Goal: Information Seeking & Learning: Check status

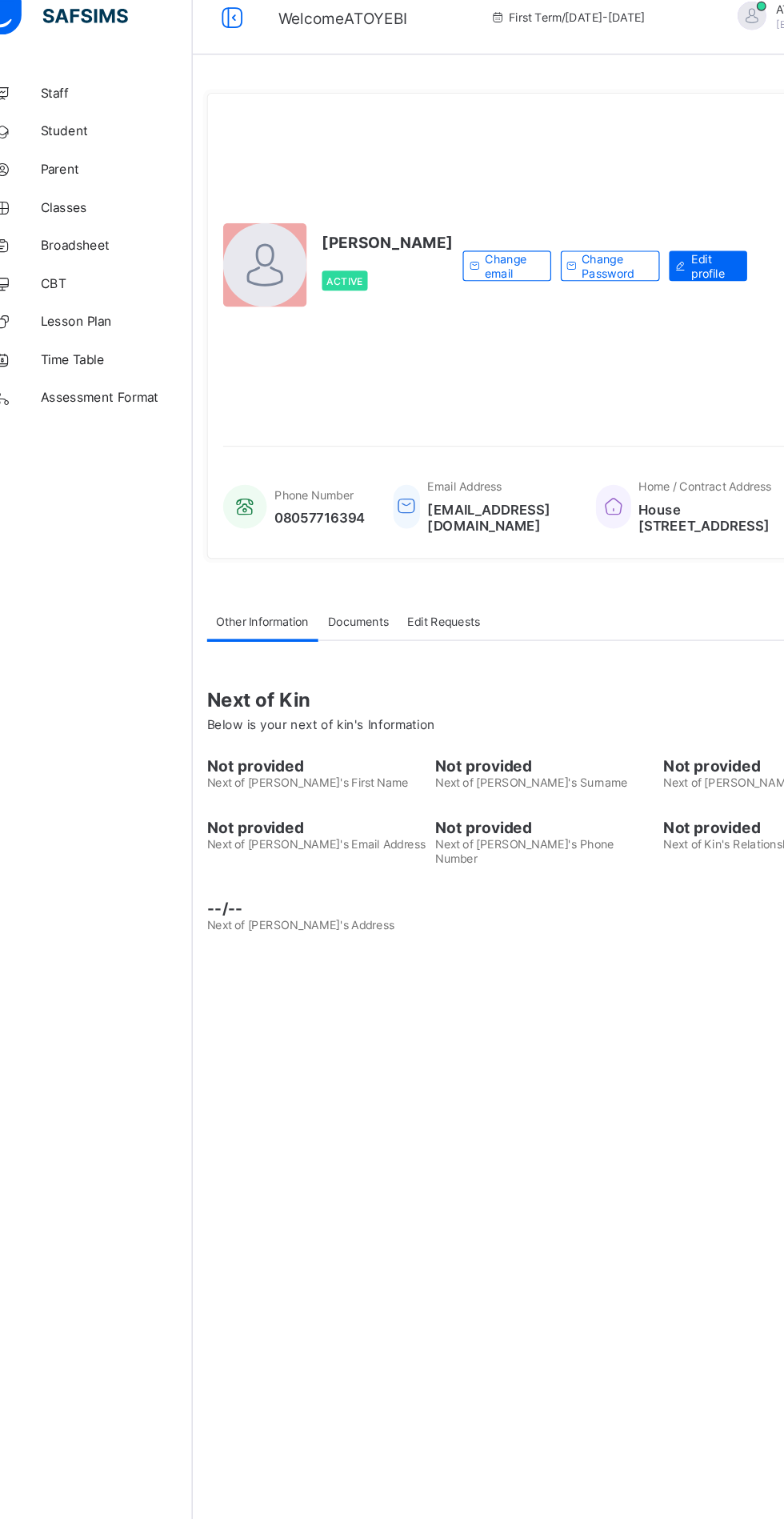
click at [83, 224] on span "Broadsheet" at bounding box center [128, 223] width 128 height 13
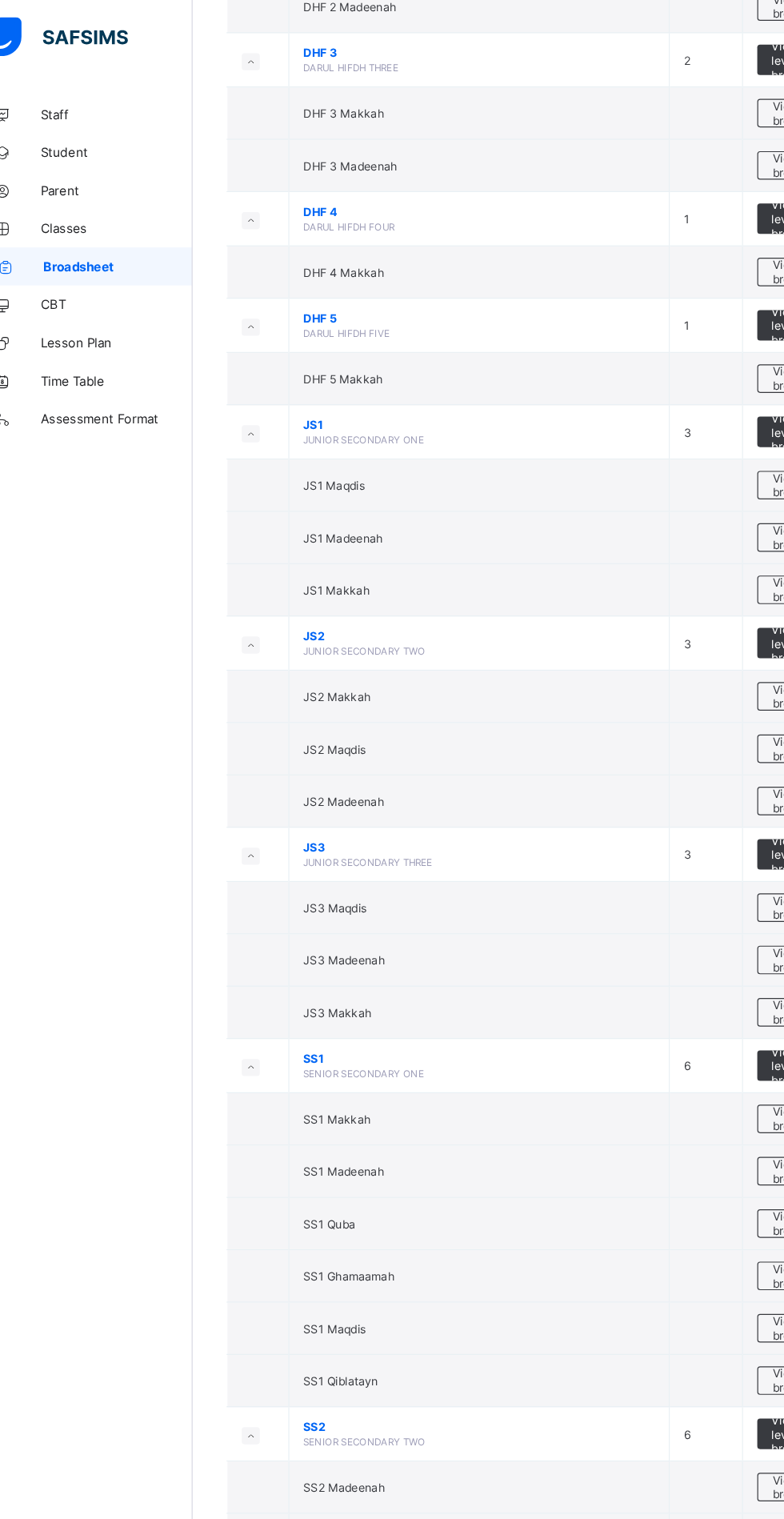
scroll to position [2834, 0]
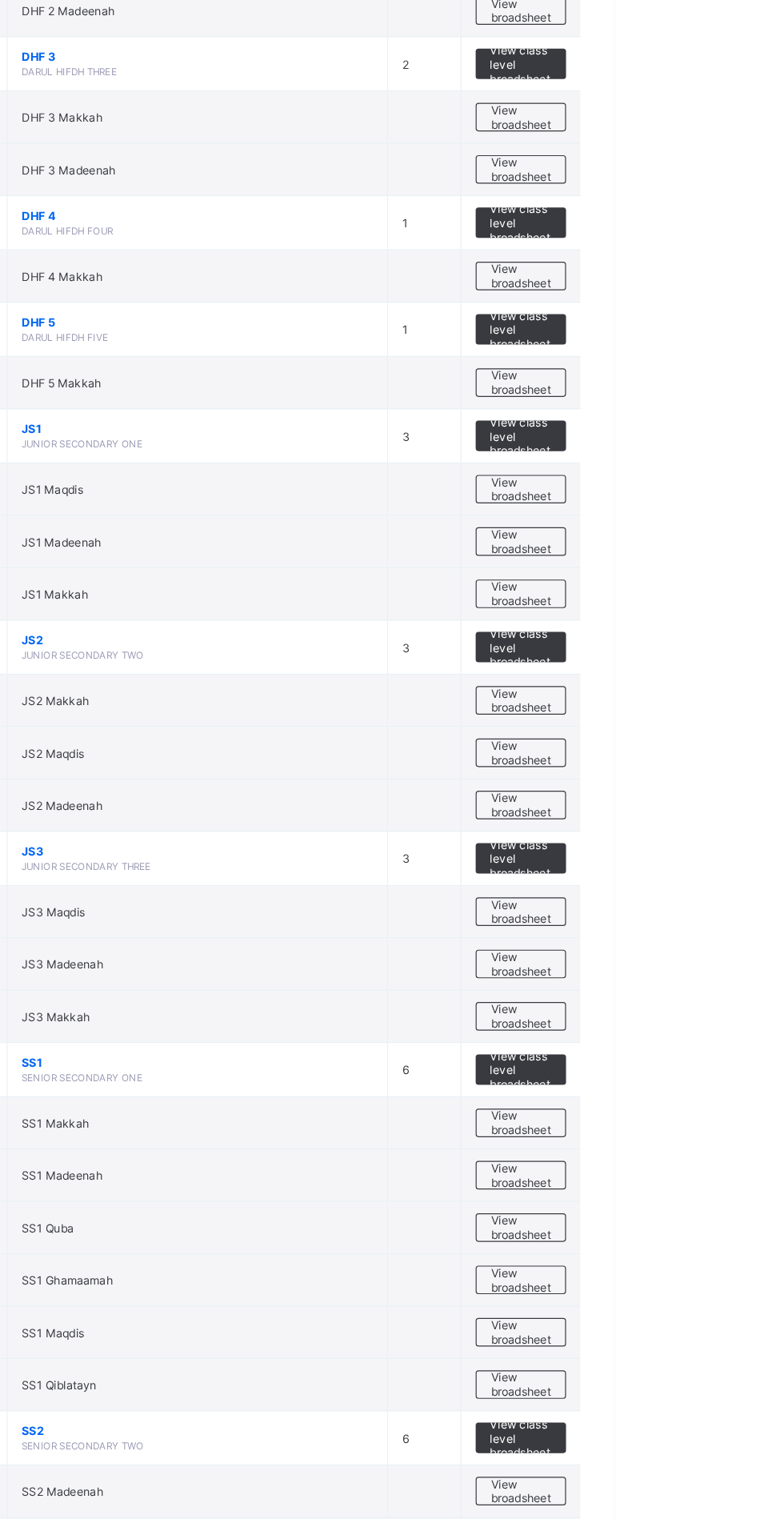
click at [723, 592] on span "View broadsheet" at bounding box center [705, 589] width 50 height 24
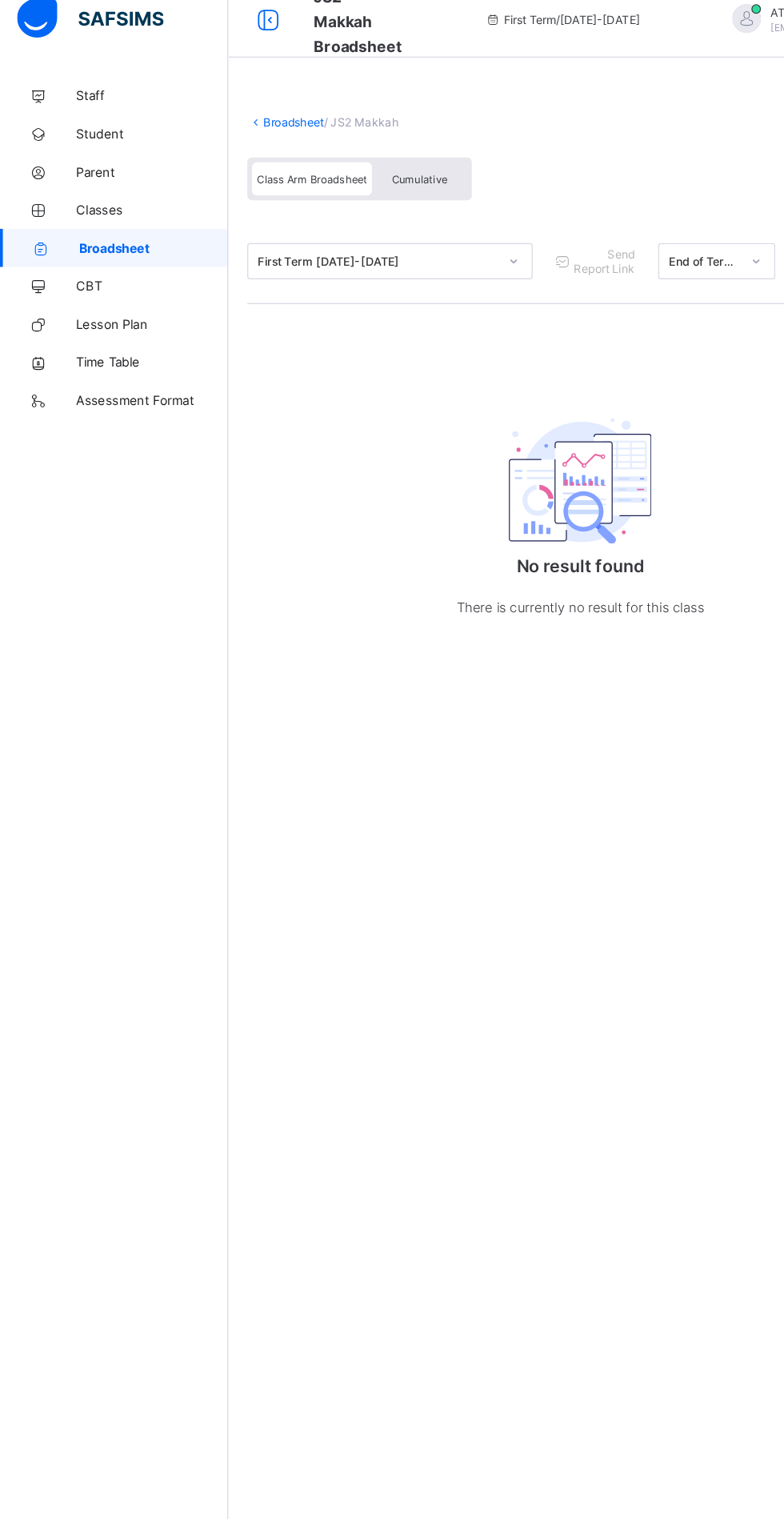
click at [229, 154] on div "Class Arm Broadsheet" at bounding box center [262, 166] width 101 height 28
click at [247, 118] on link "Broadsheet" at bounding box center [247, 118] width 51 height 12
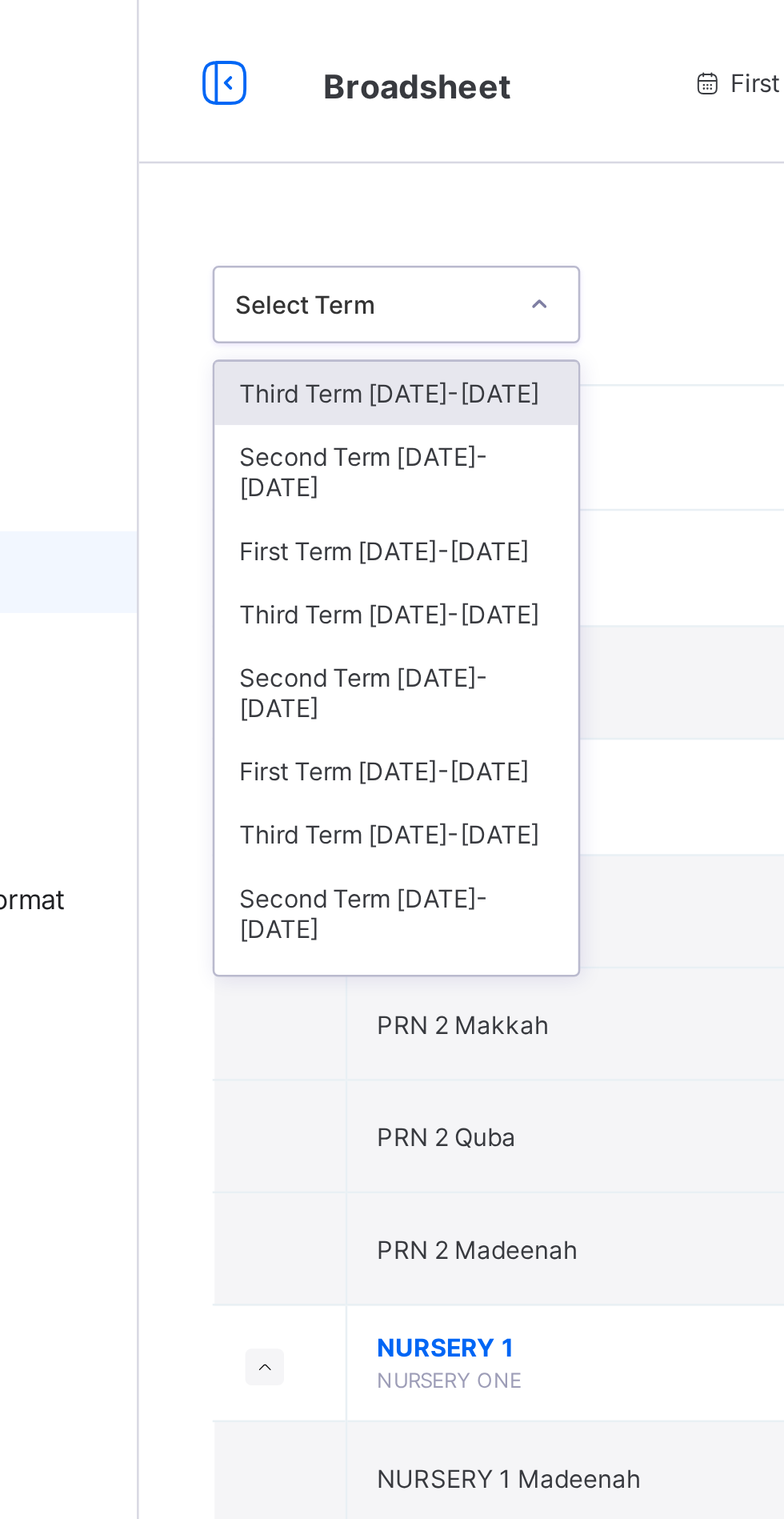
click at [245, 228] on div "Third Term [DATE]-[DATE]" at bounding box center [293, 241] width 142 height 25
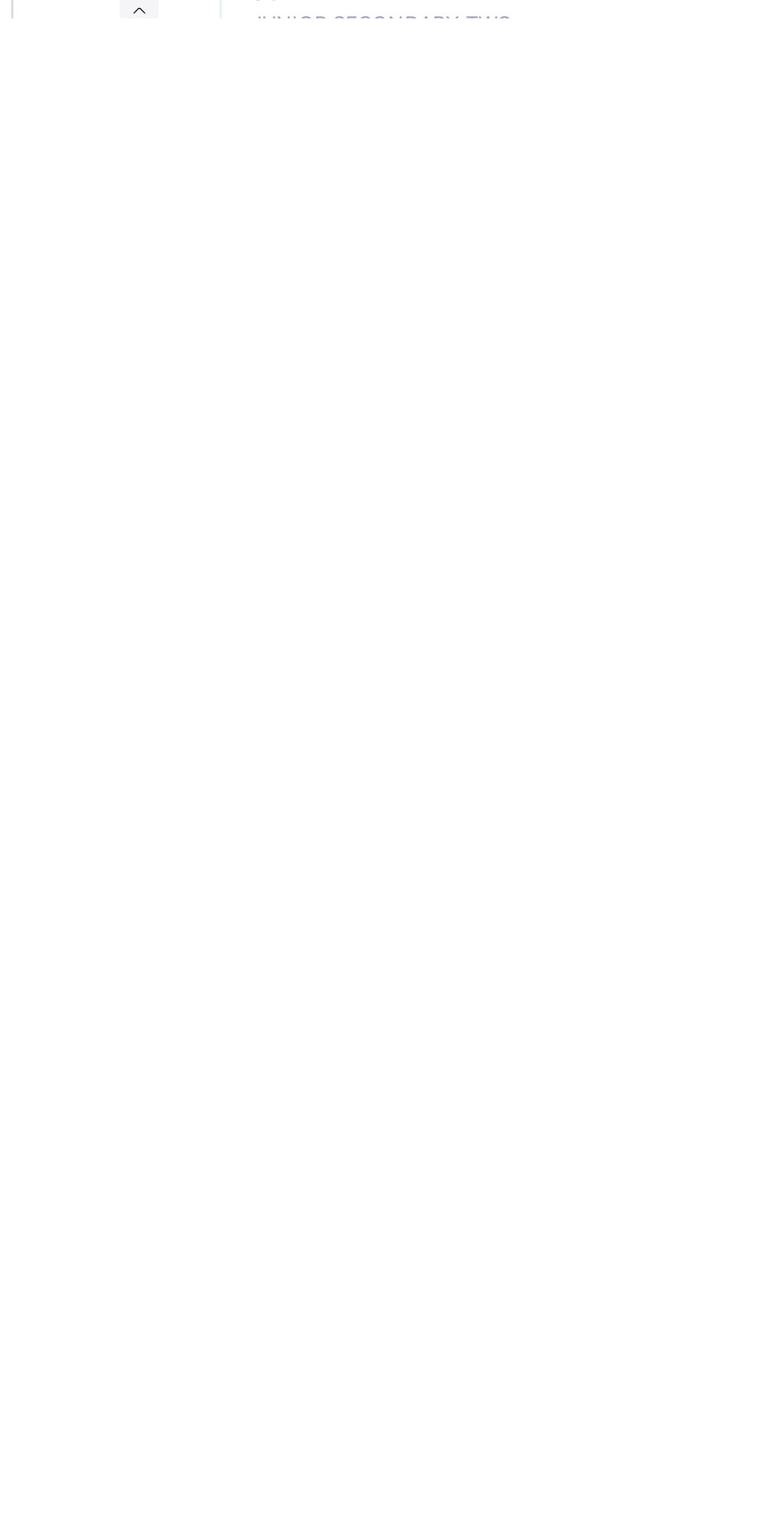
scroll to position [2059, 0]
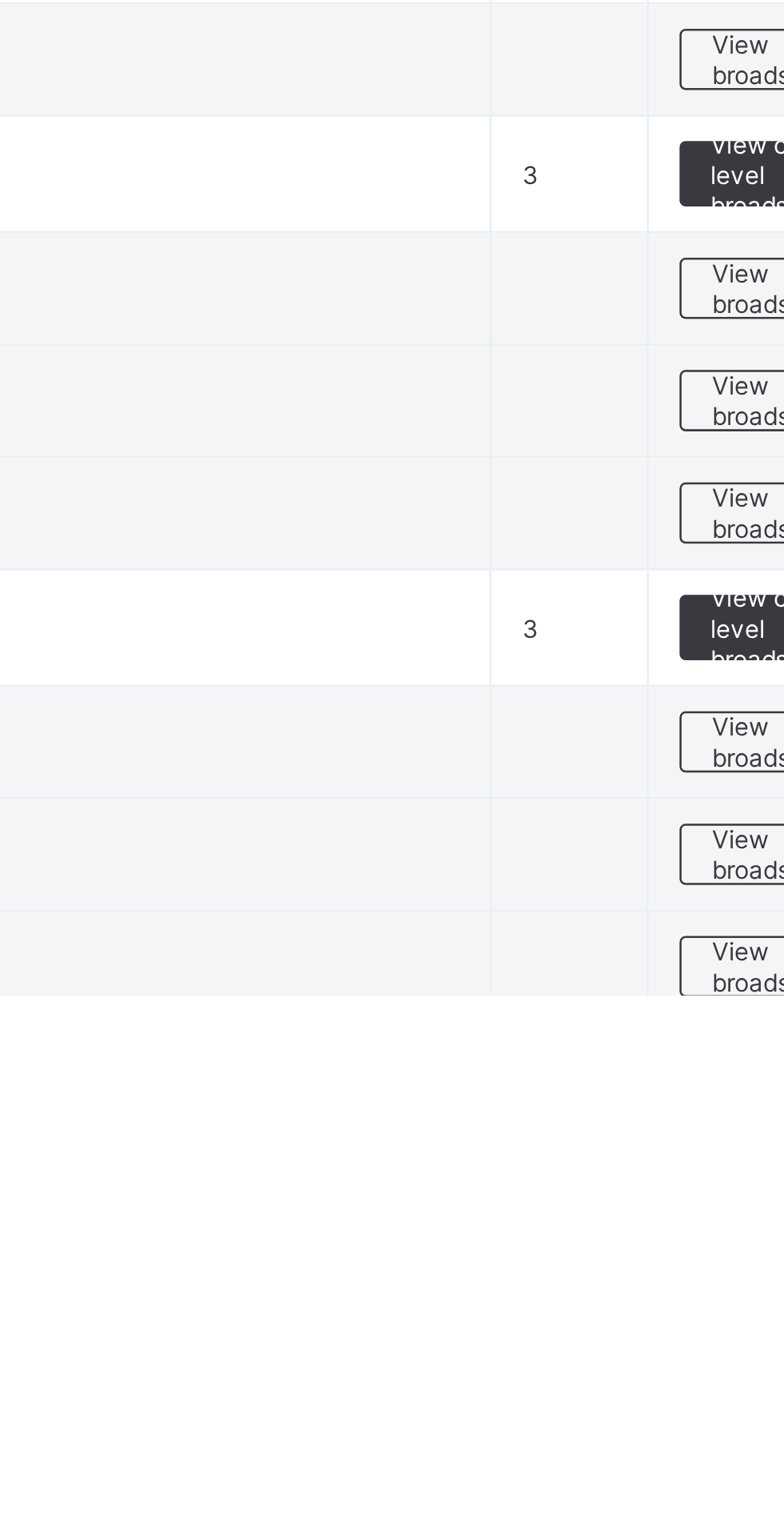
click at [690, 1420] on span "View broadsheet" at bounding box center [705, 1420] width 50 height 24
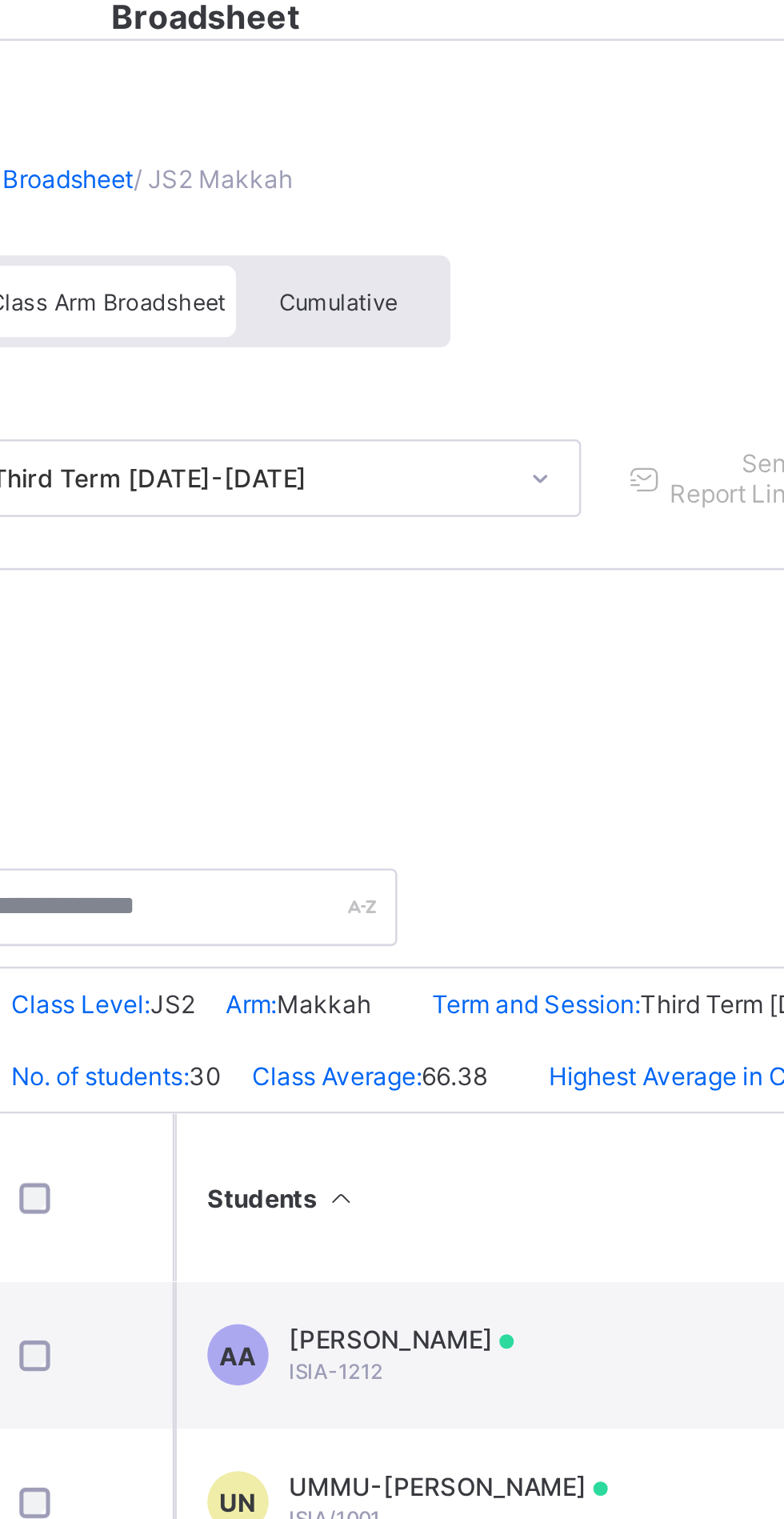
click at [349, 166] on span "Cumulative" at bounding box center [353, 166] width 47 height 11
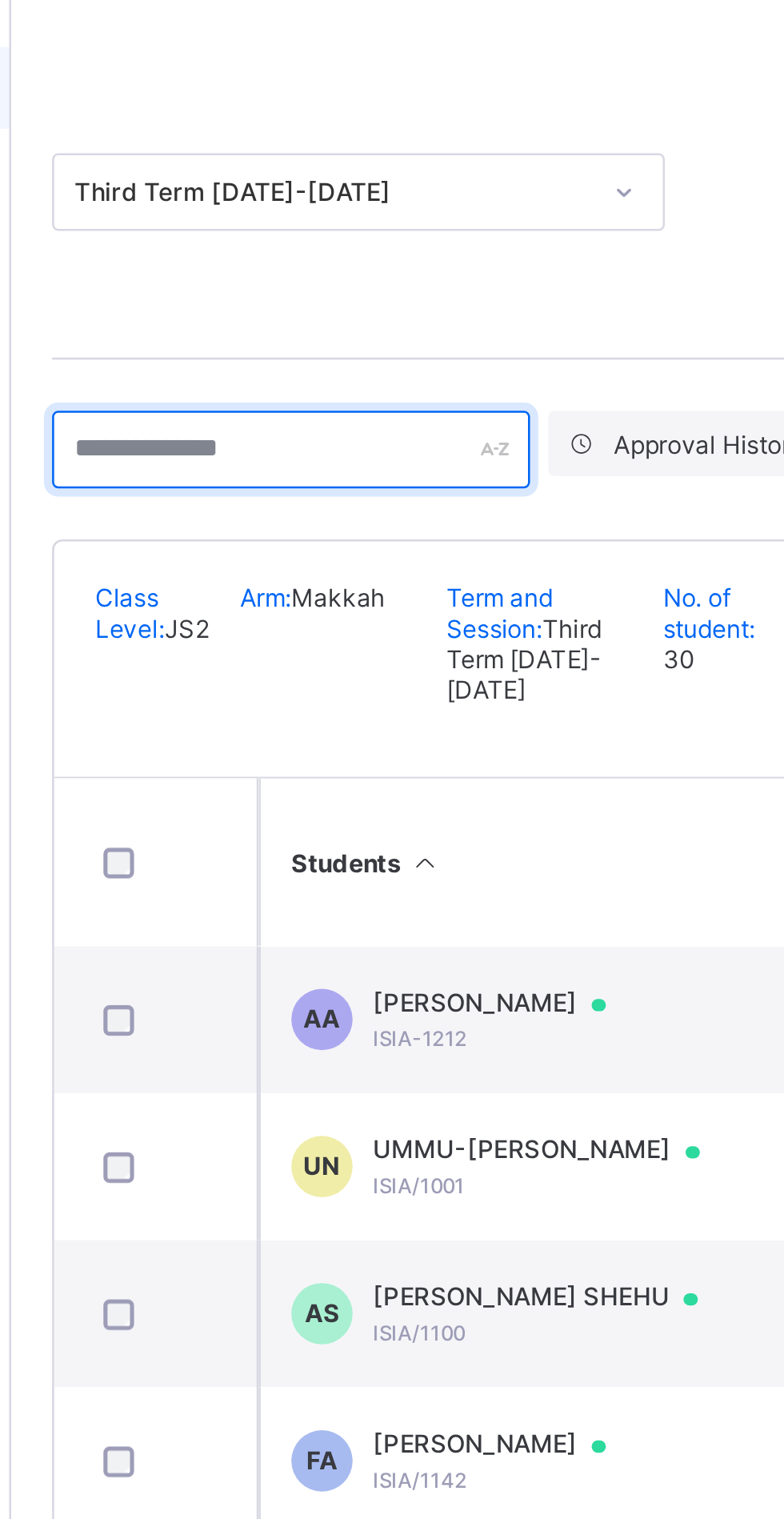
click at [308, 359] on input "text" at bounding box center [302, 365] width 187 height 30
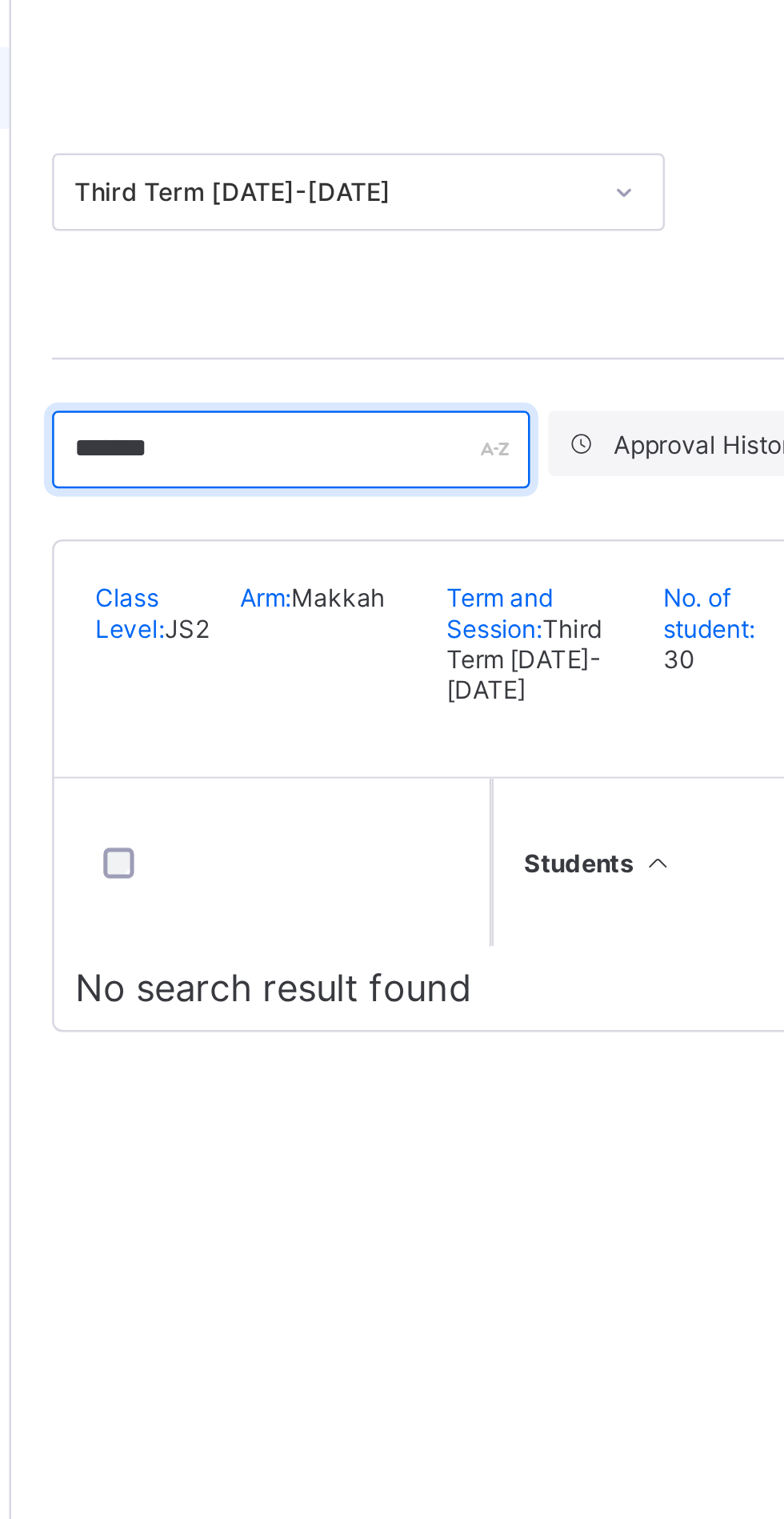
type input "**********"
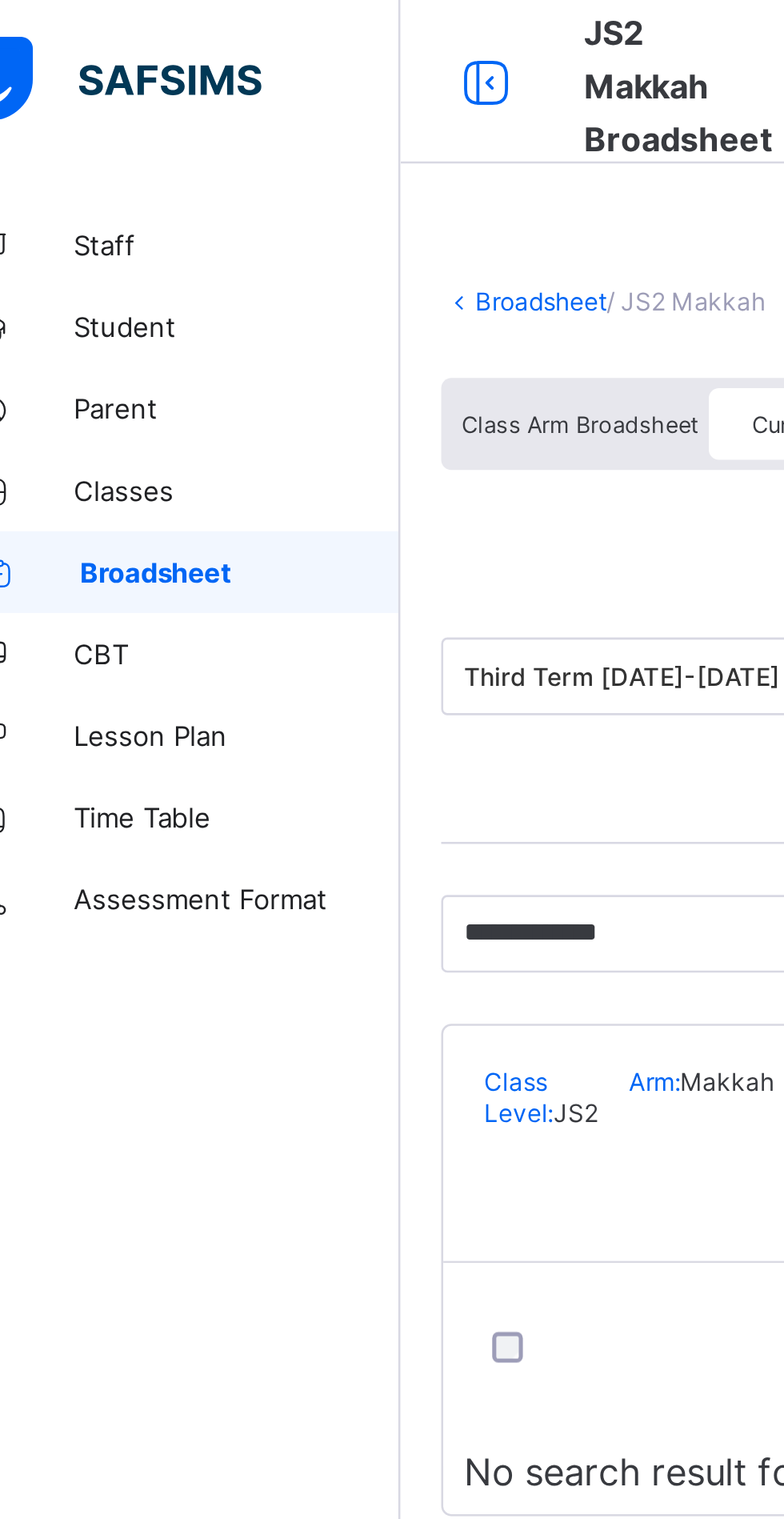
click at [247, 122] on link "Broadsheet" at bounding box center [247, 118] width 51 height 12
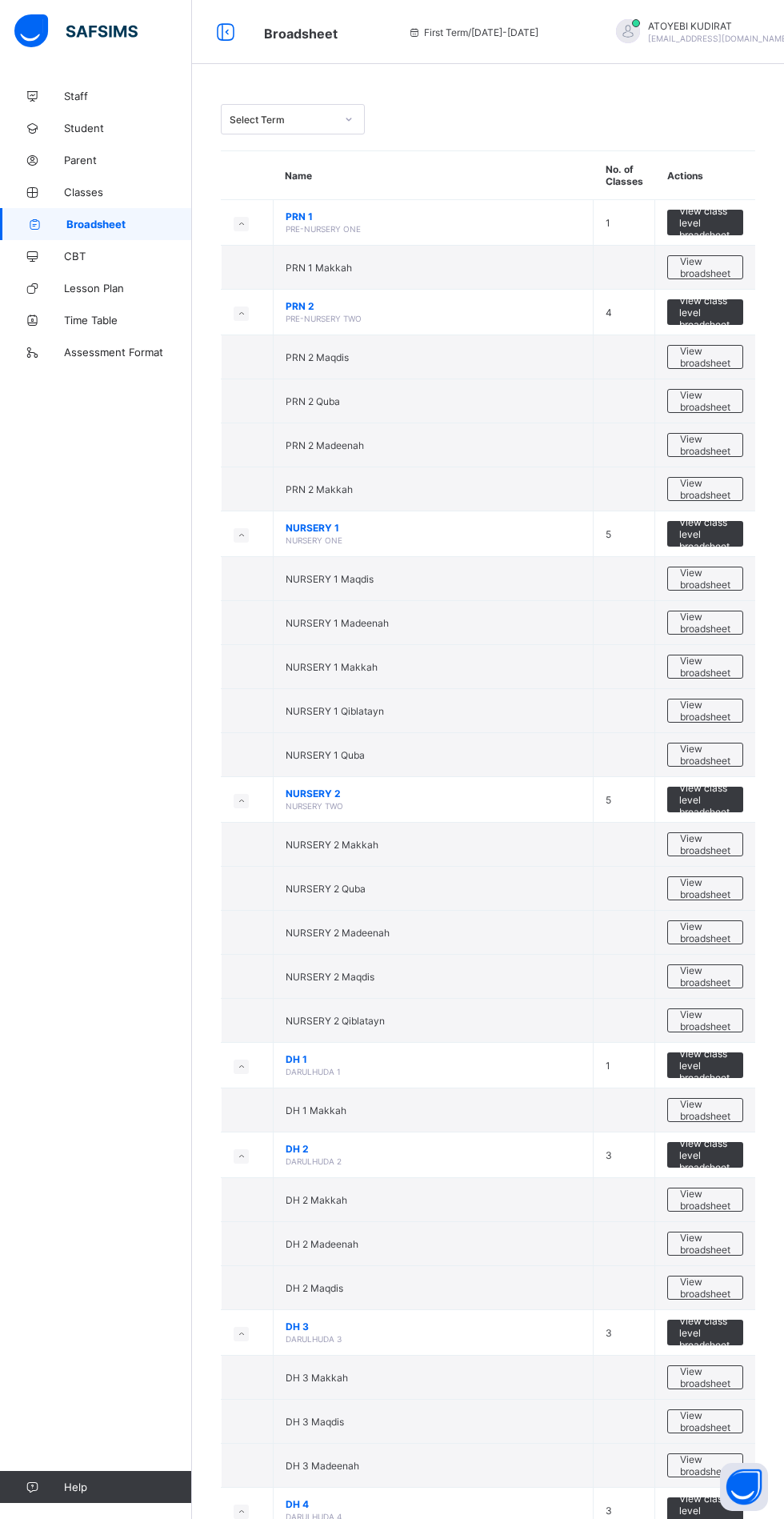
scroll to position [1474, 0]
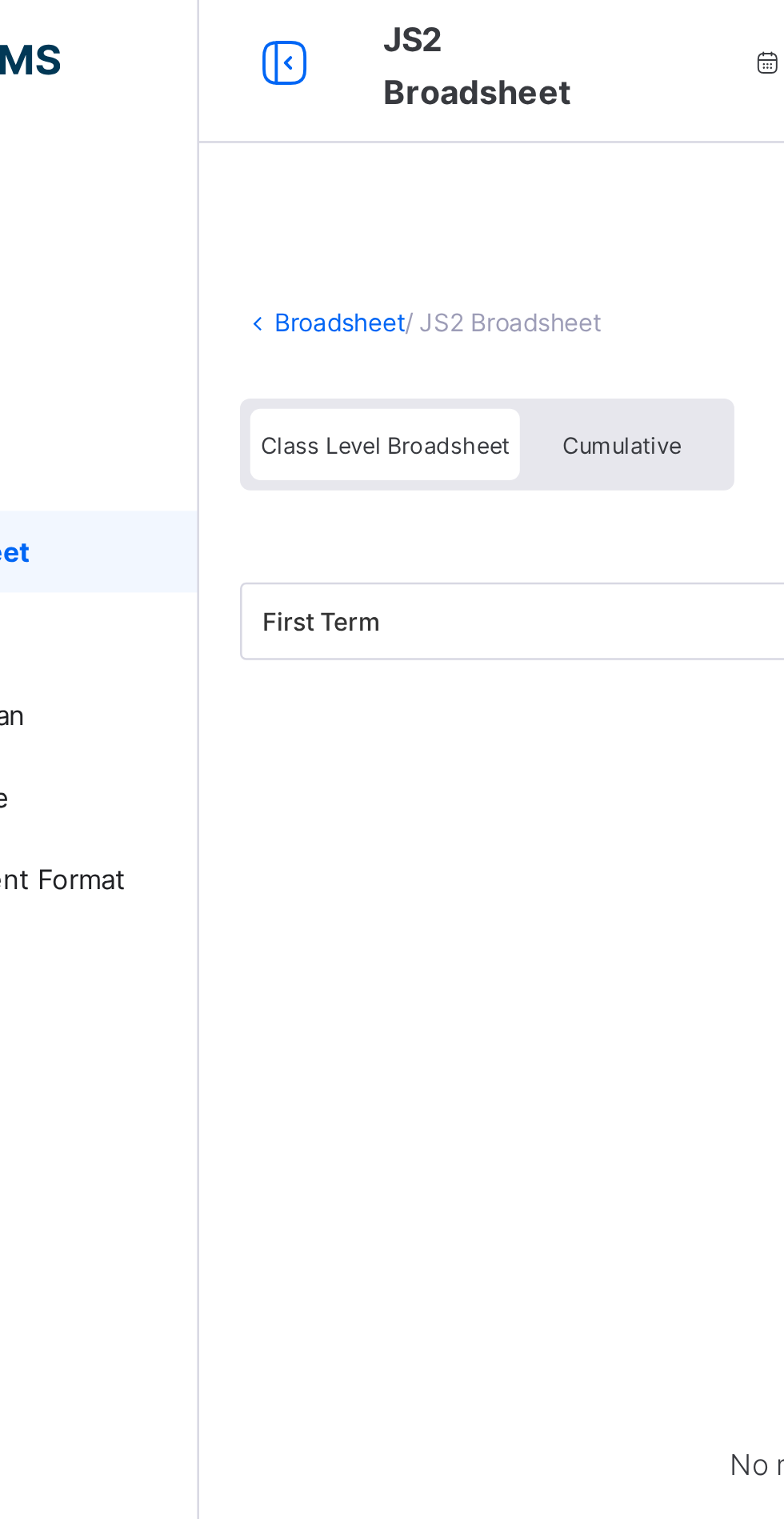
click at [247, 135] on link "Broadsheet" at bounding box center [247, 134] width 51 height 12
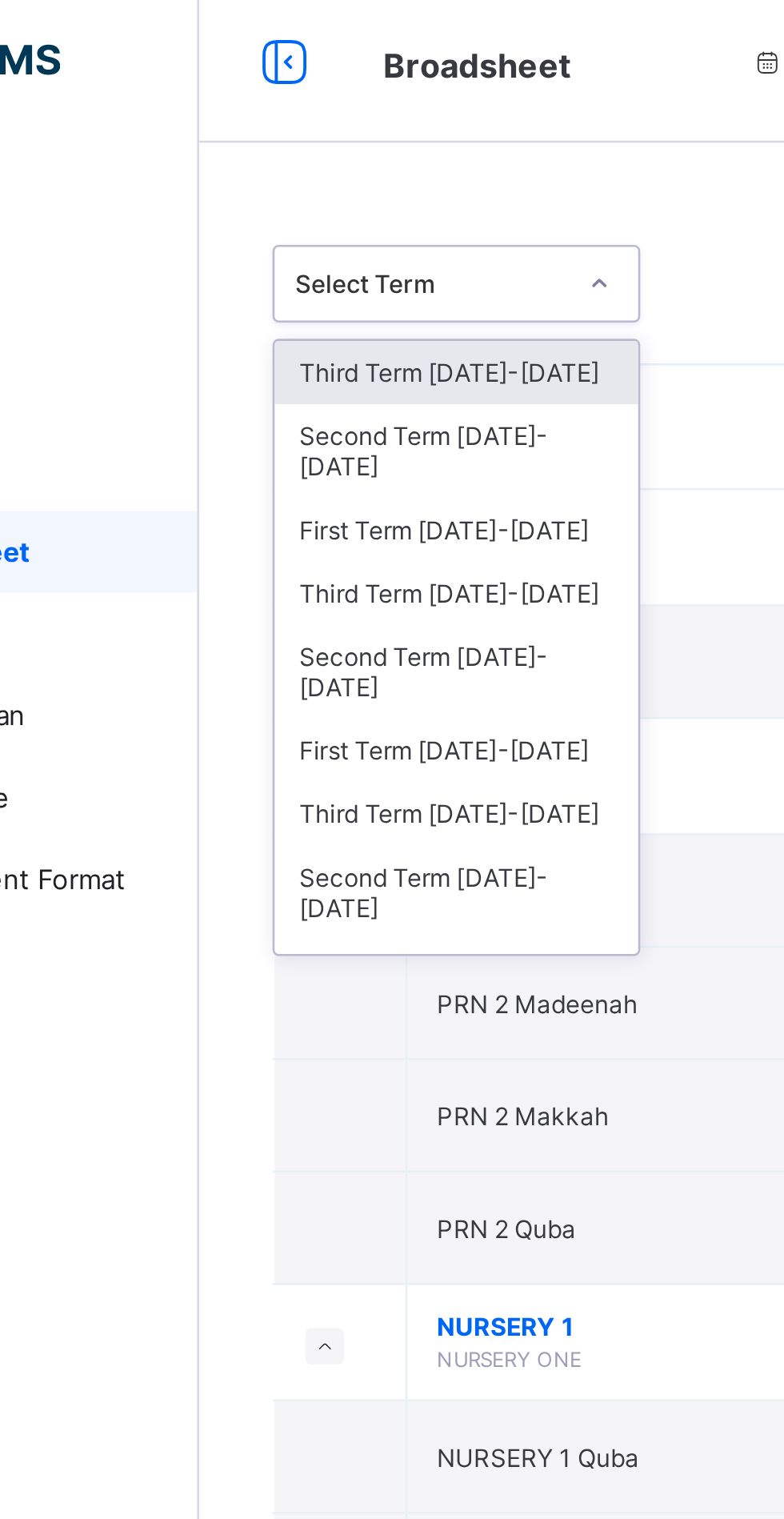
click at [250, 228] on div "Third Term [DATE]-[DATE]" at bounding box center [293, 241] width 142 height 25
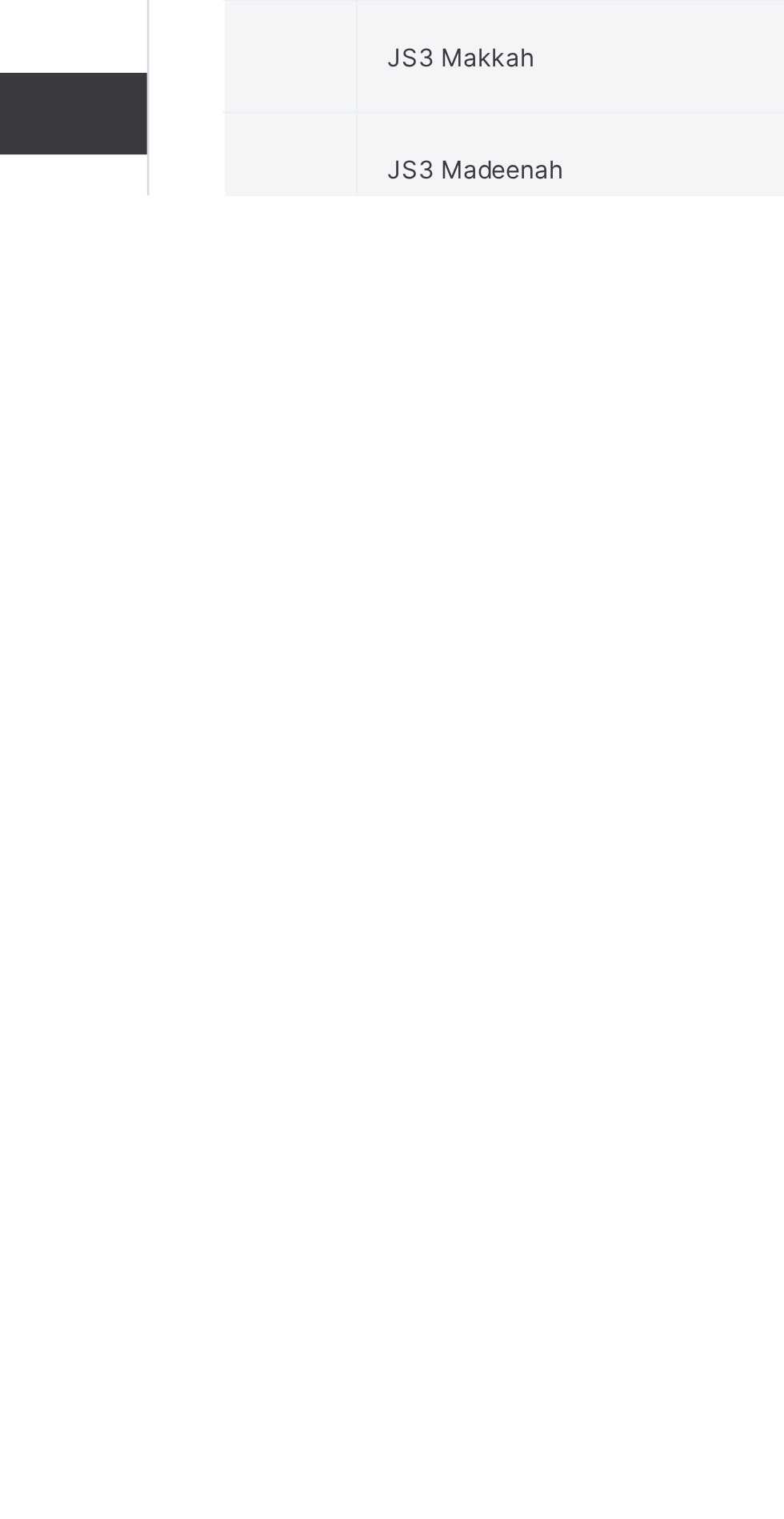
scroll to position [2236, 0]
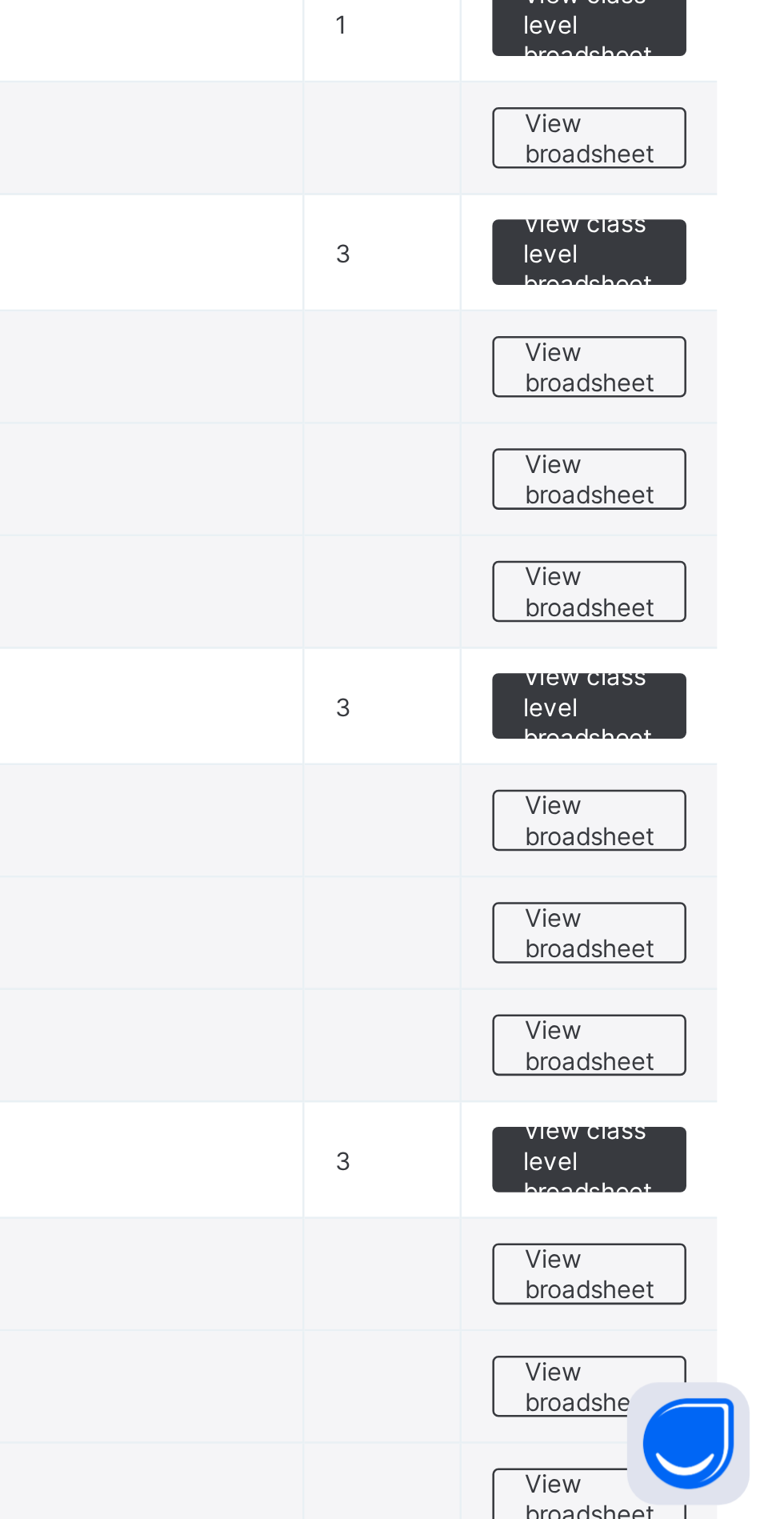
click at [705, 1195] on span "View class level broadsheet" at bounding box center [705, 1198] width 52 height 36
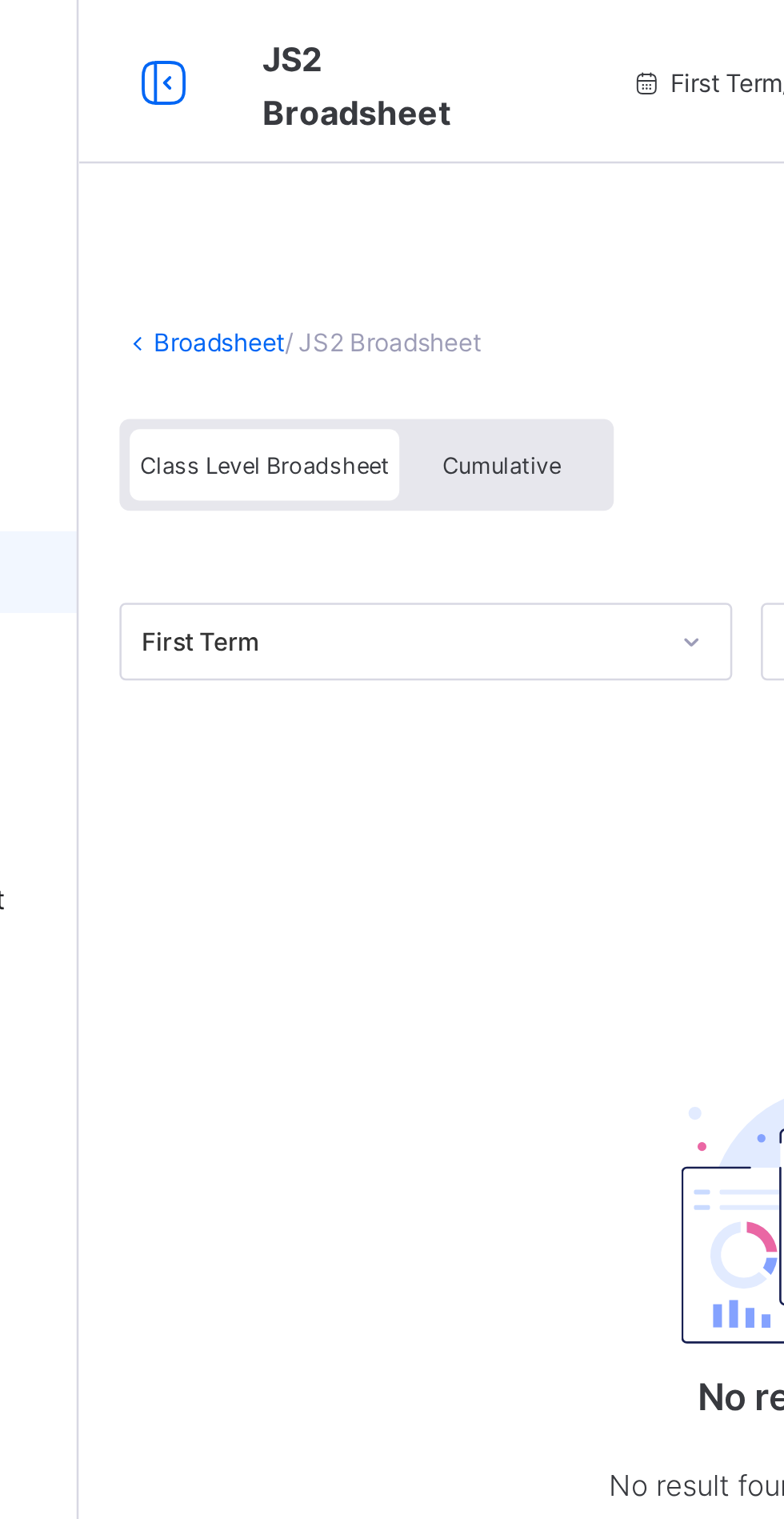
click at [246, 129] on link "Broadsheet" at bounding box center [247, 134] width 51 height 12
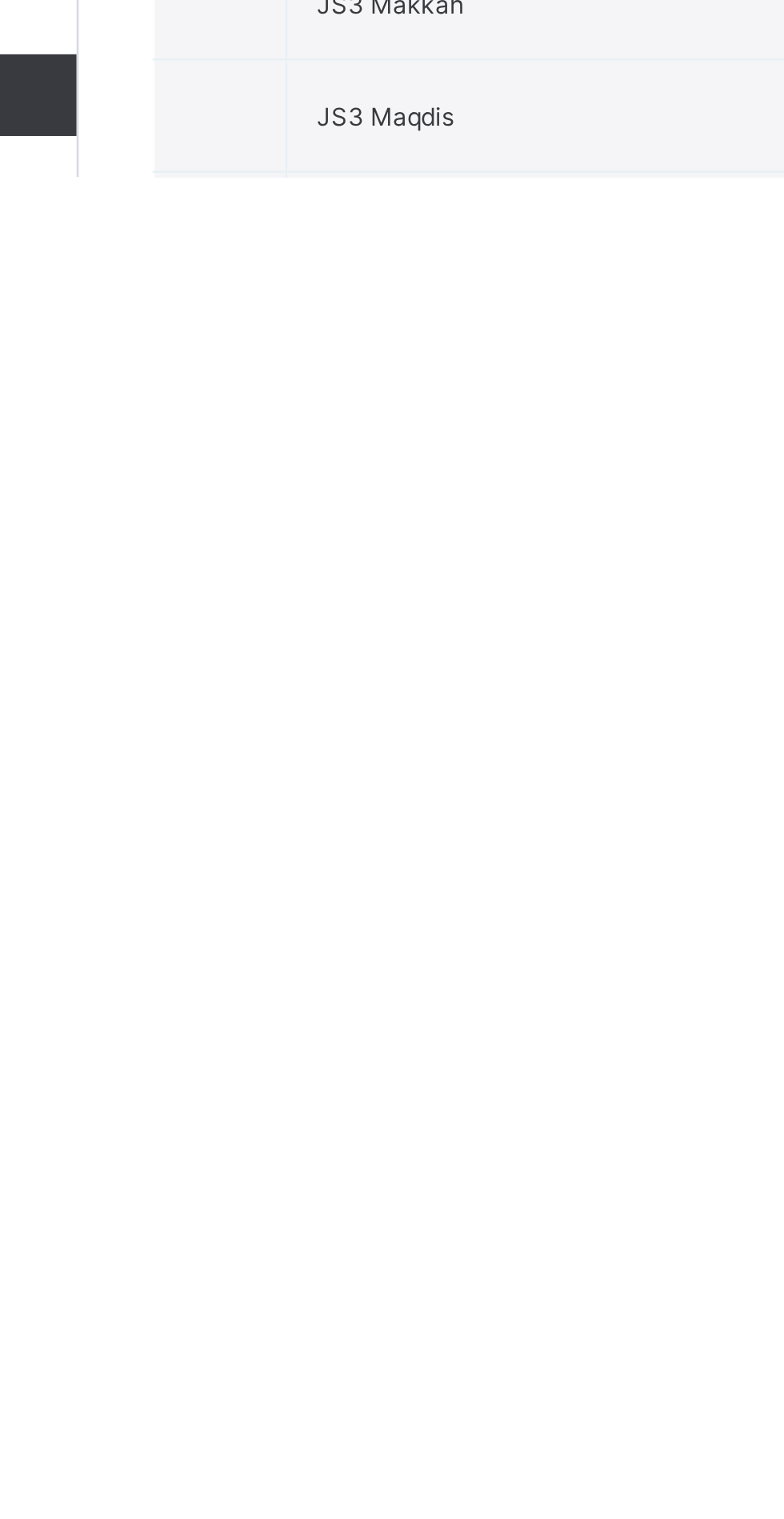
scroll to position [2164, 0]
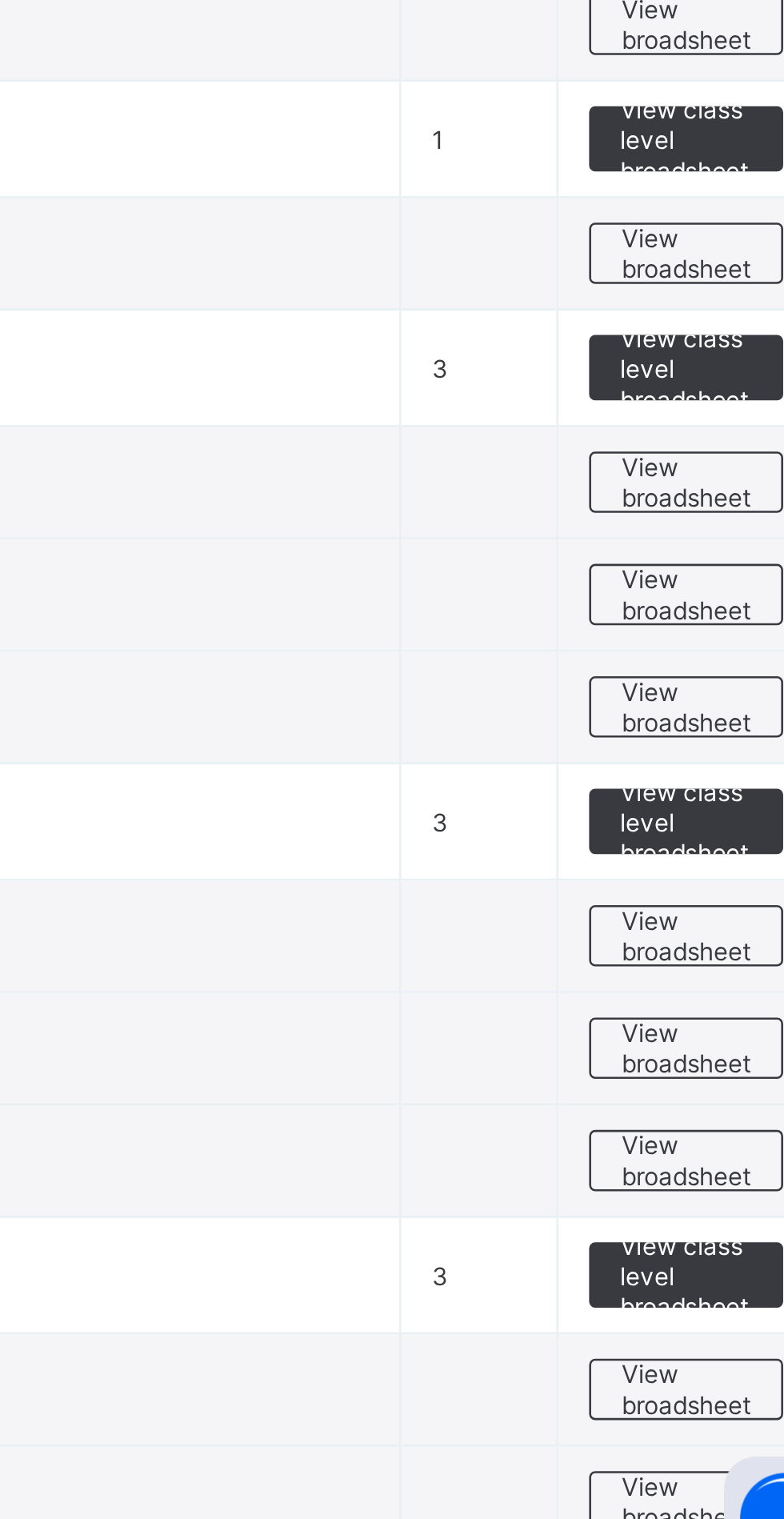
click at [700, 1206] on span "View class level broadsheet" at bounding box center [705, 1214] width 52 height 36
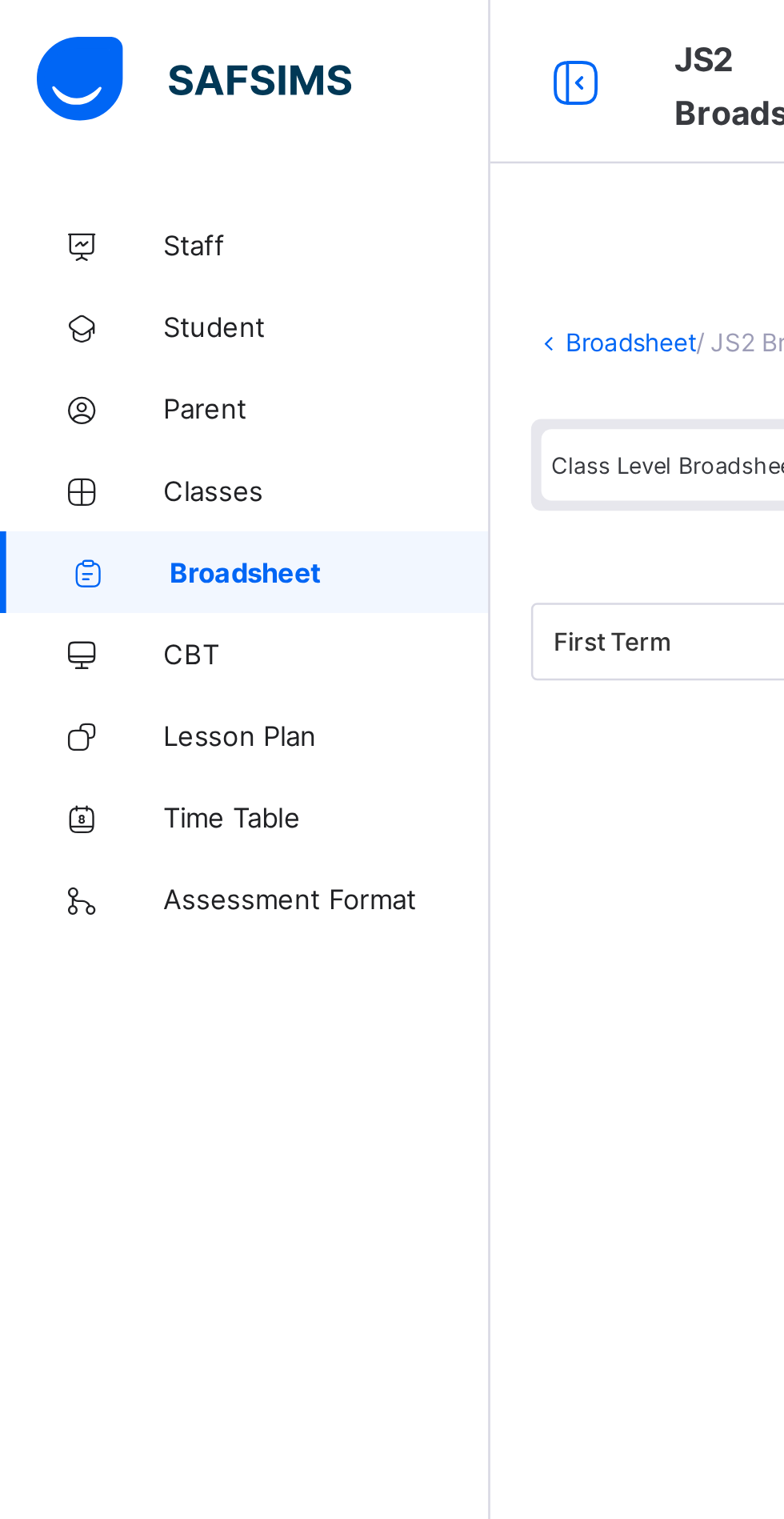
click at [78, 180] on link "Classes" at bounding box center [96, 192] width 192 height 32
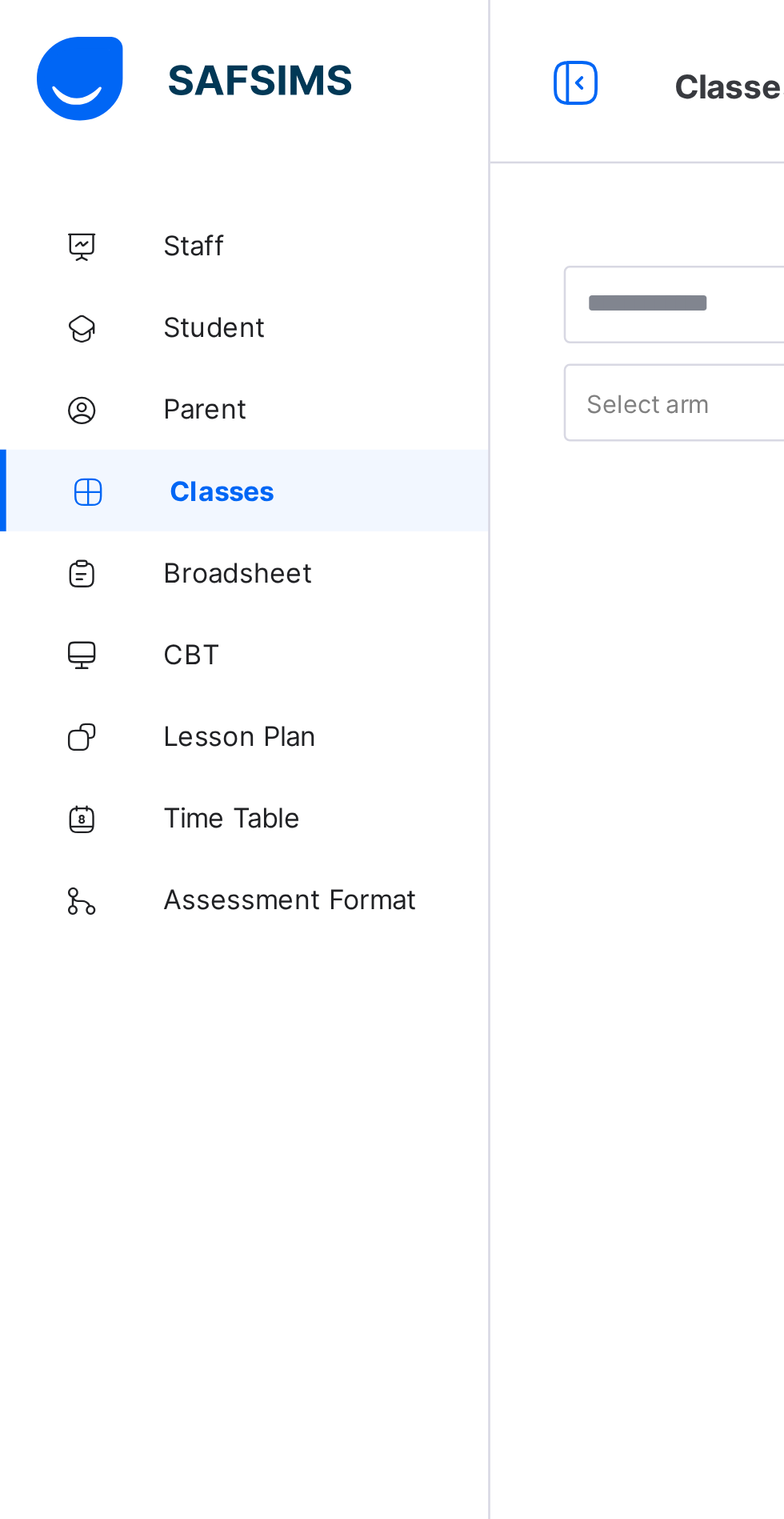
click at [102, 222] on span "Broadsheet" at bounding box center [128, 223] width 128 height 13
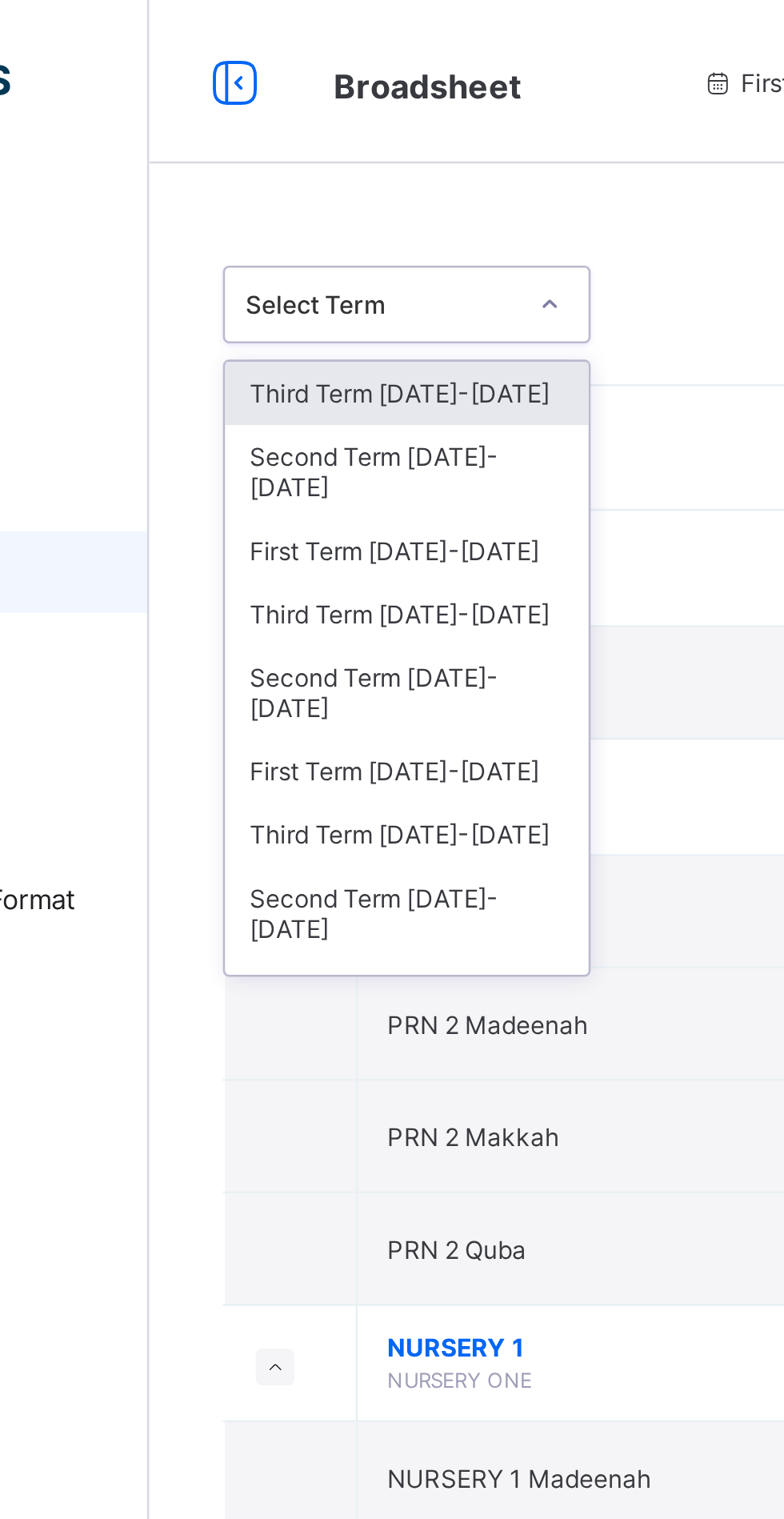
click at [249, 232] on div "Third Term [DATE]-[DATE]" at bounding box center [293, 241] width 142 height 25
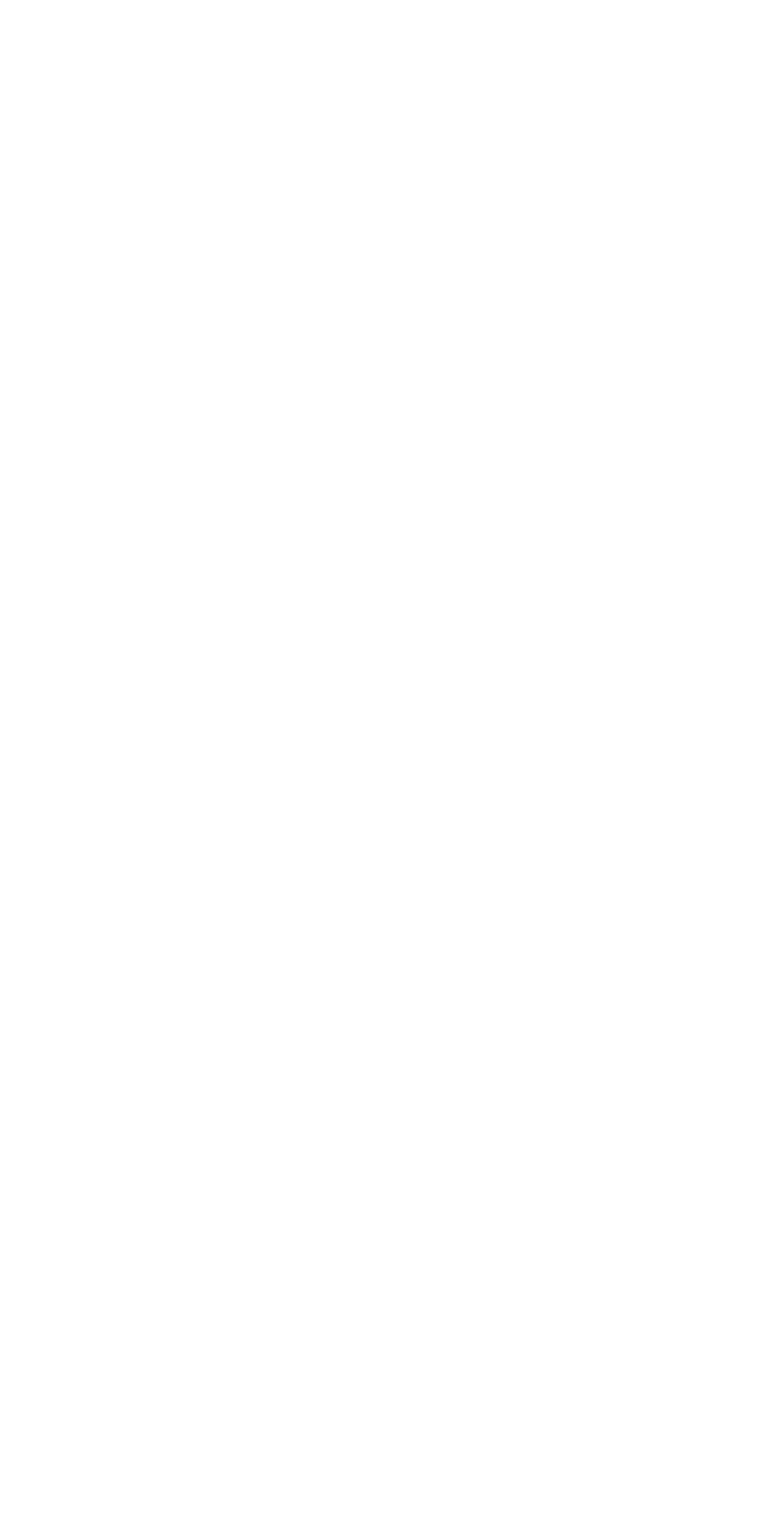
scroll to position [1603, 0]
click at [709, 1518] on html "JS2 Maqdis Broadsheet First Term / [DATE]-[DATE] [PERSON_NAME] [PERSON_NAME][EM…" at bounding box center [392, 759] width 784 height 1519
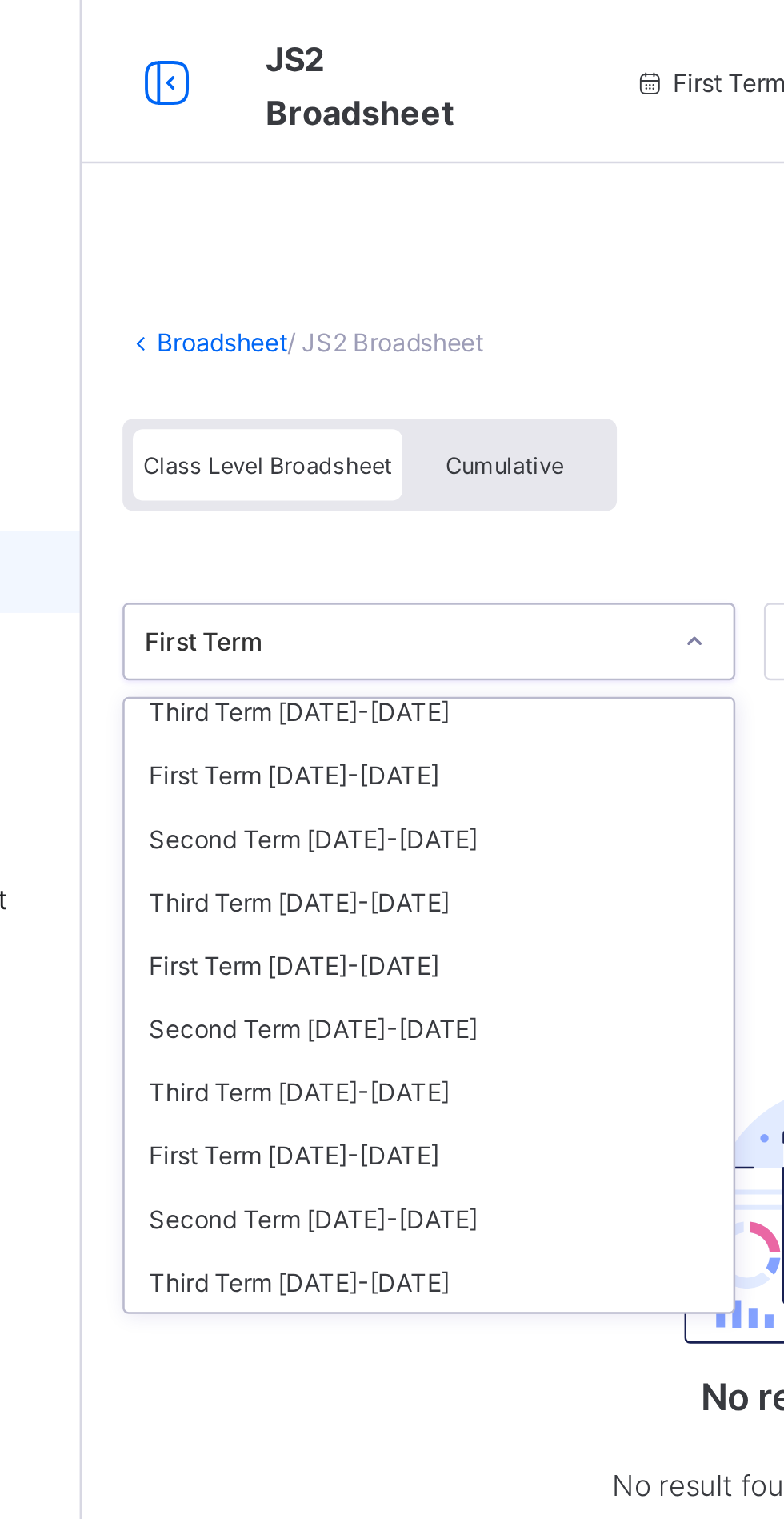
scroll to position [57, 0]
click at [233, 276] on div "Third Term [DATE]-[DATE]" at bounding box center [328, 279] width 238 height 25
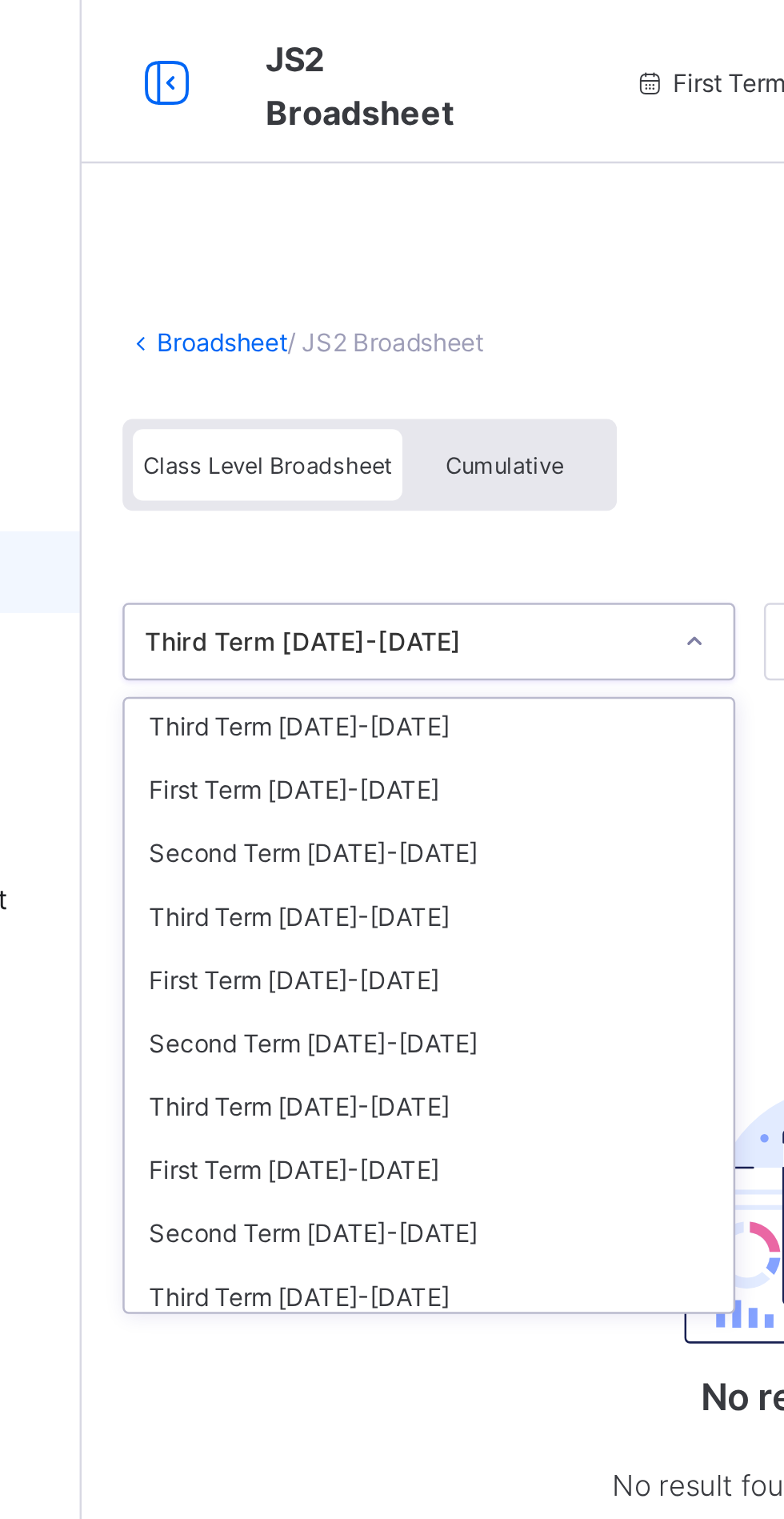
scroll to position [126, 0]
click at [247, 280] on div "Third Term [DATE]-[DATE]" at bounding box center [328, 284] width 238 height 25
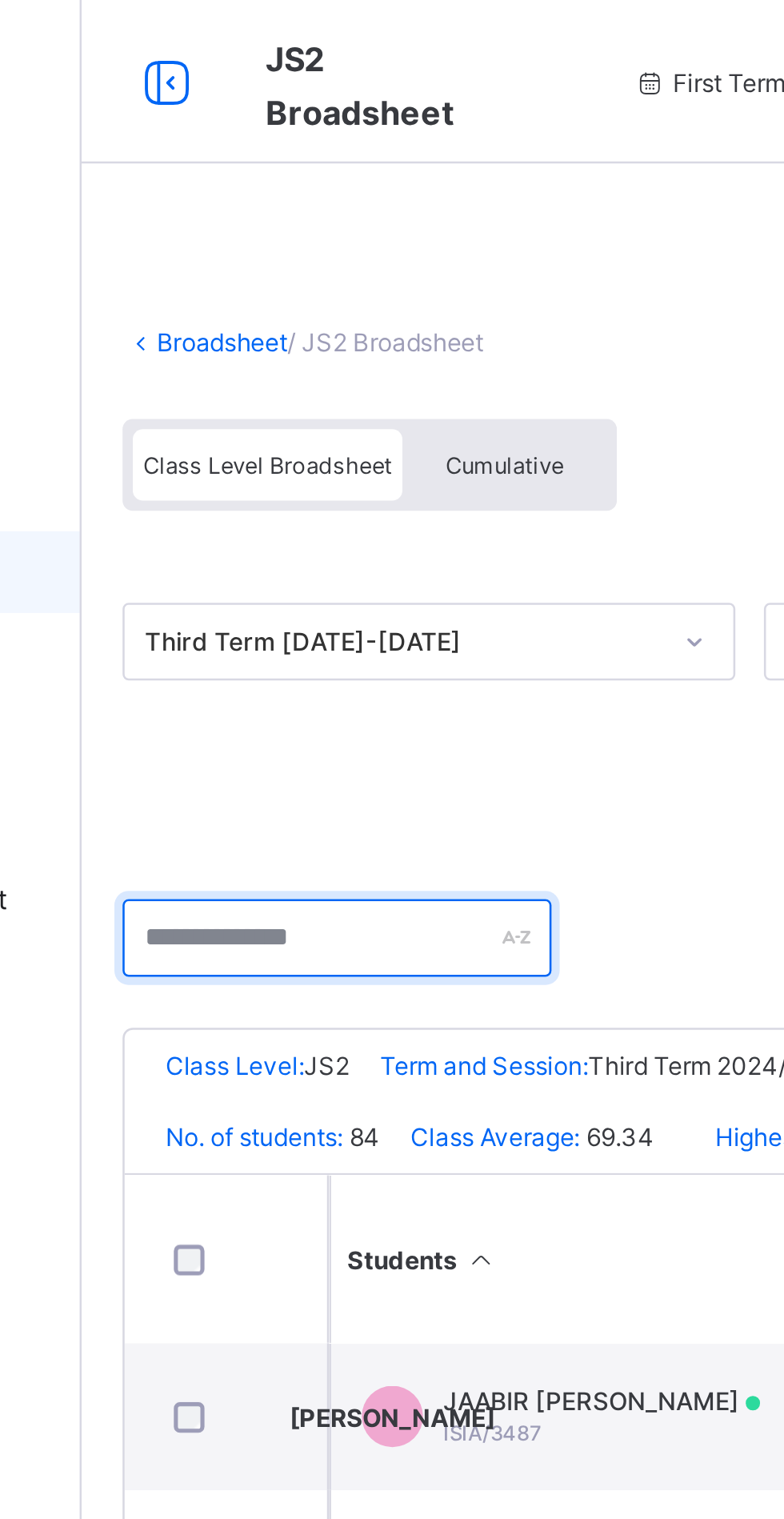
click at [318, 361] on input "text" at bounding box center [292, 367] width 168 height 30
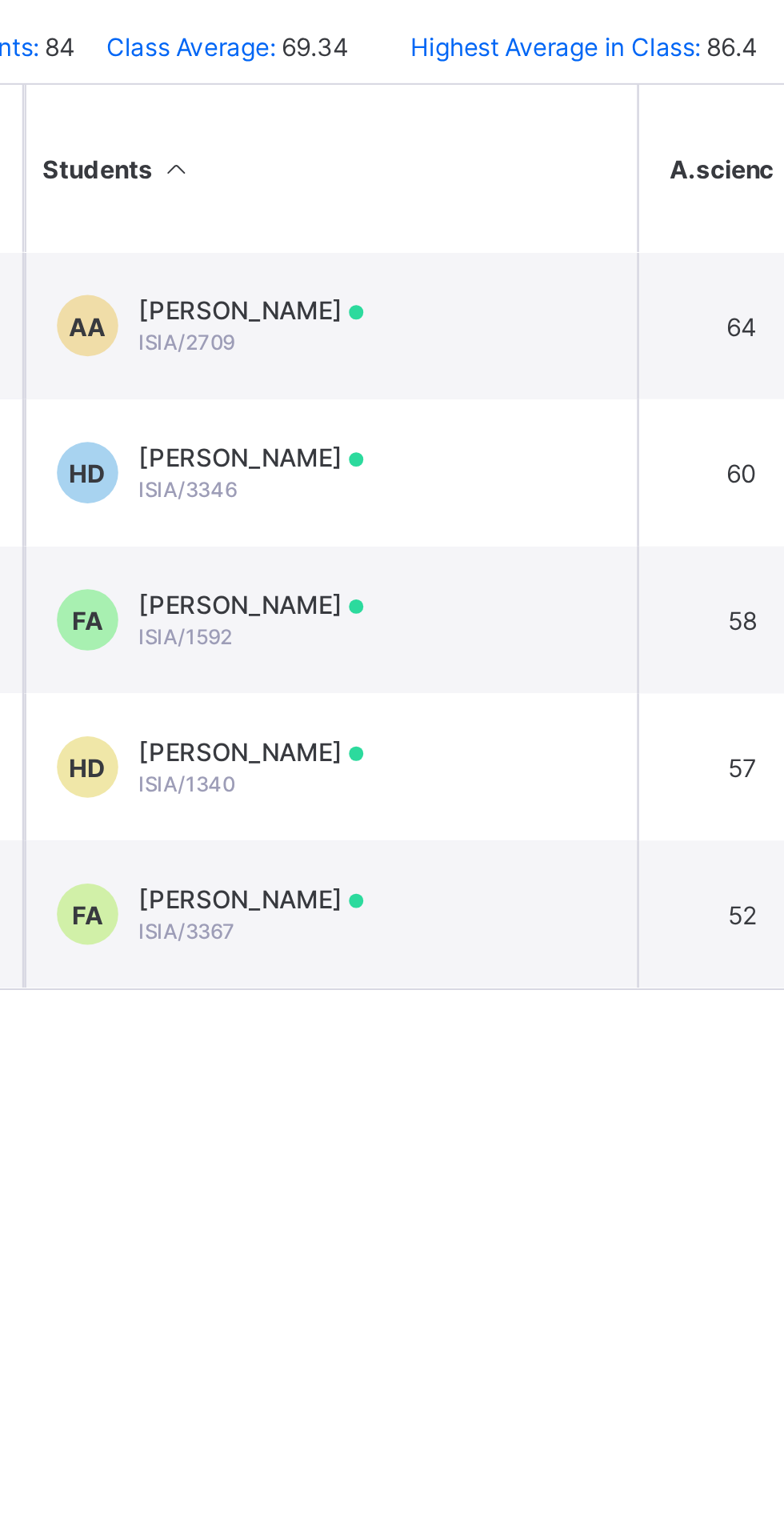
type input "*****"
click at [509, 659] on td "FA [PERSON_NAME] [PERSON_NAME]/1592" at bounding box center [409, 670] width 240 height 58
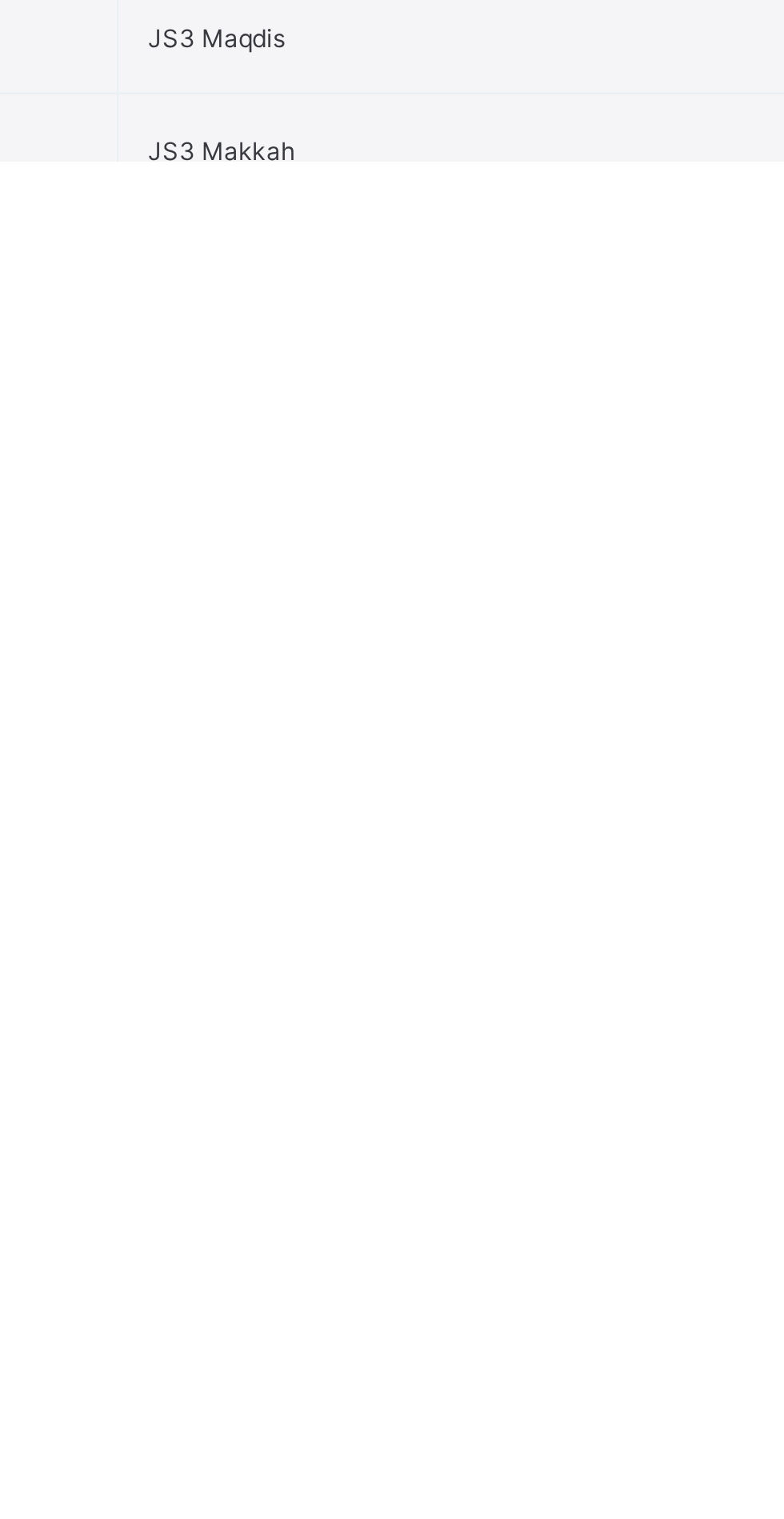
scroll to position [2201, 0]
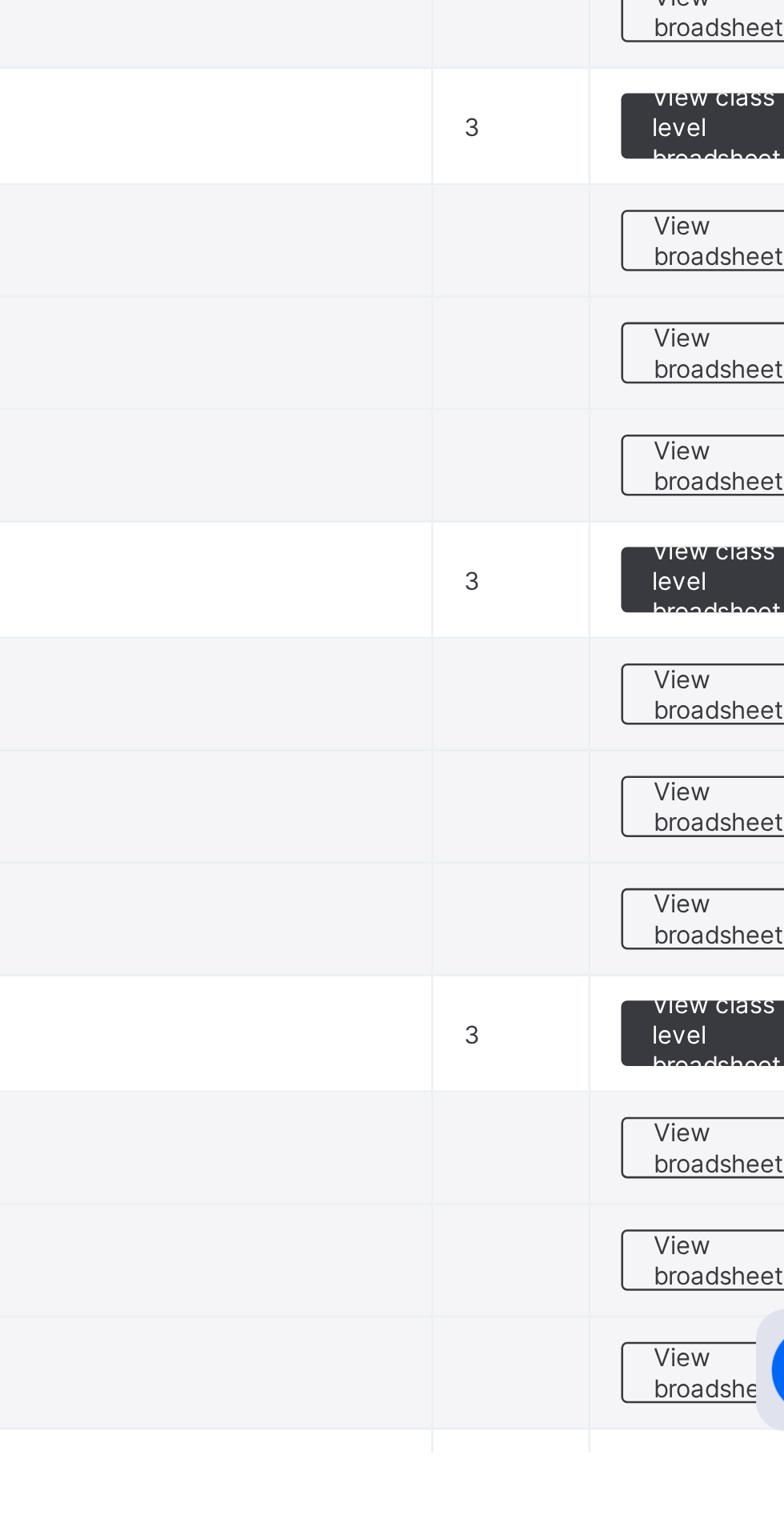
click at [708, 1175] on span "View class level broadsheet" at bounding box center [705, 1177] width 52 height 36
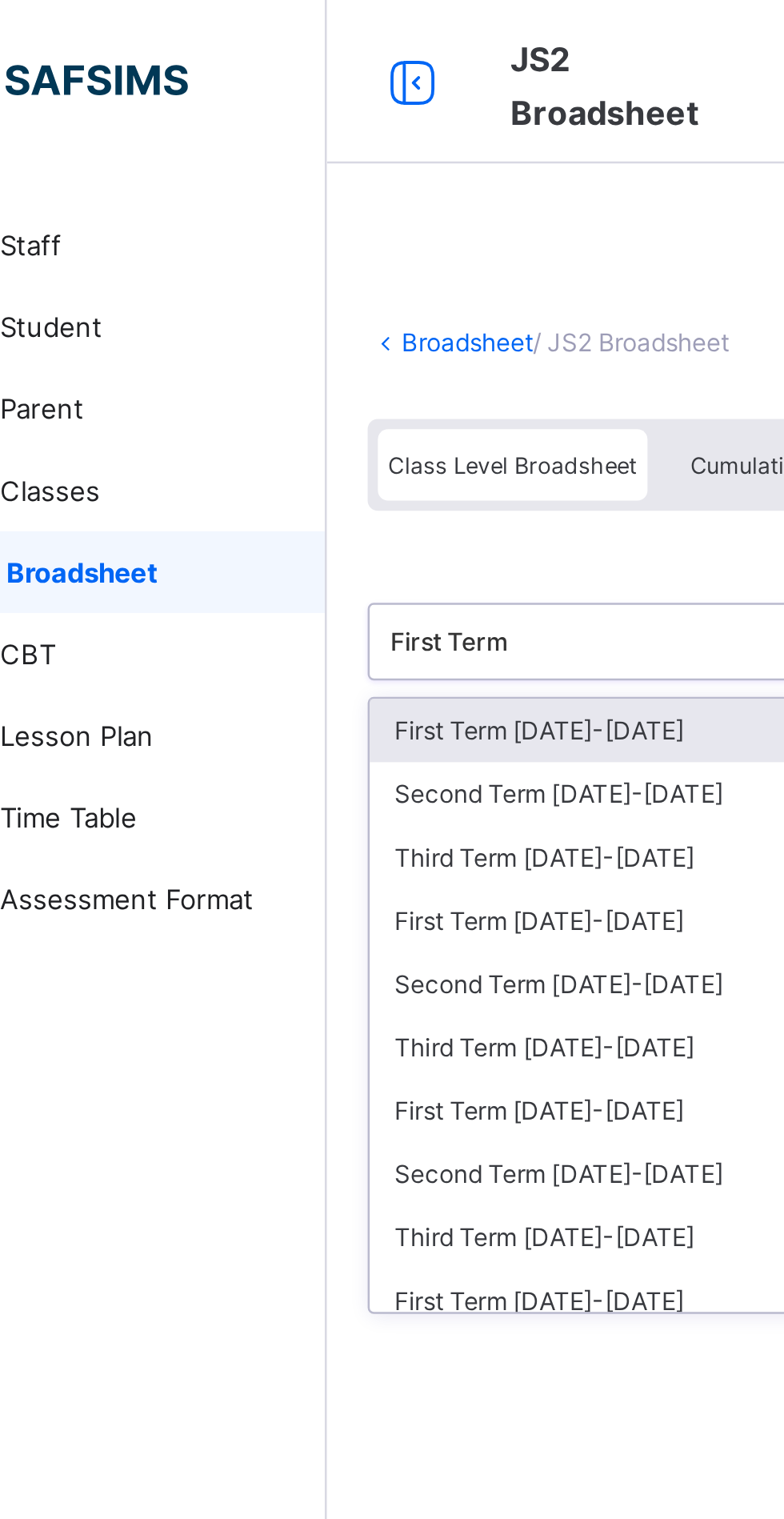
click at [280, 413] on div "Third Term [DATE]-[DATE]" at bounding box center [328, 410] width 238 height 25
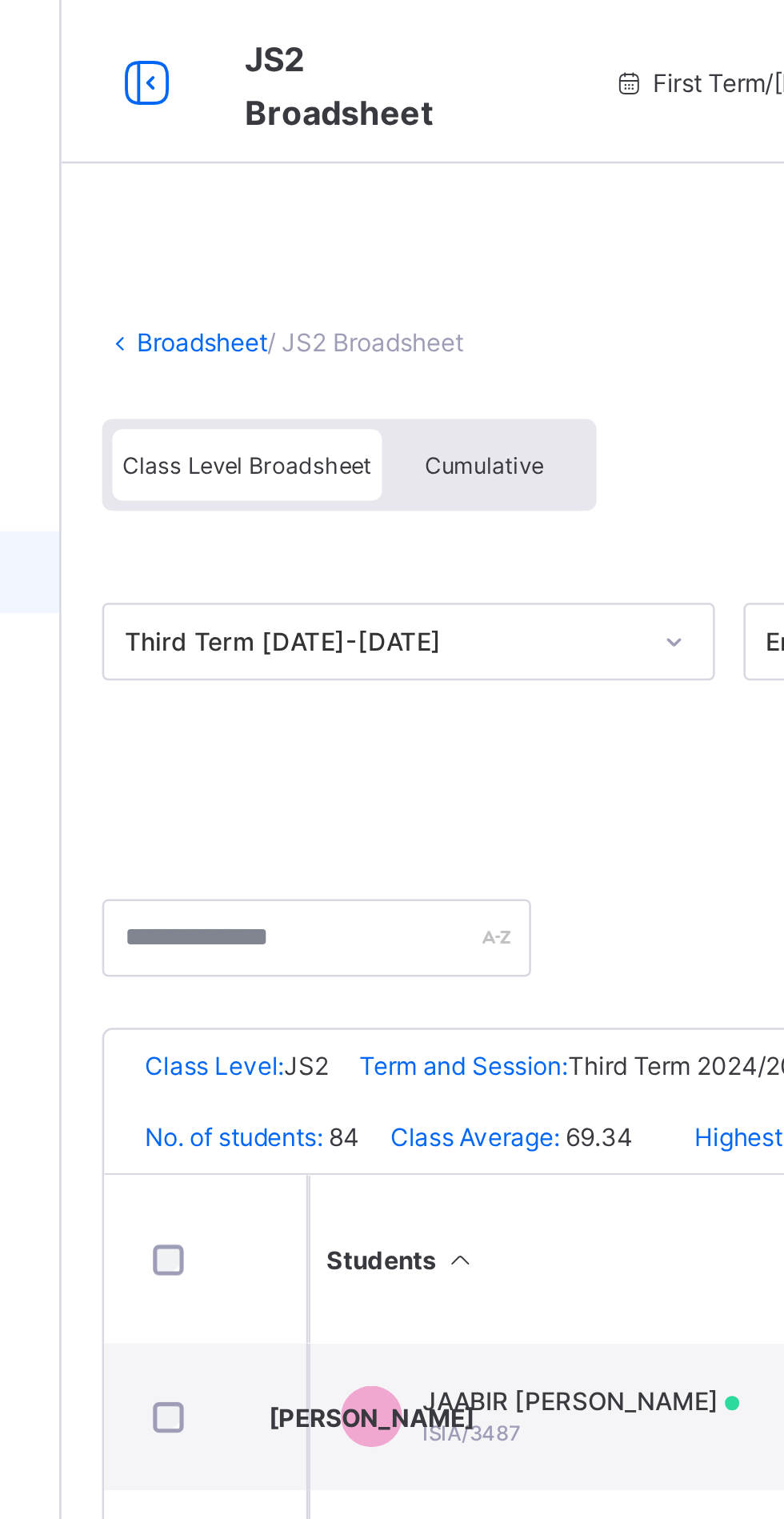
click at [372, 181] on span "Cumulative" at bounding box center [358, 182] width 47 height 11
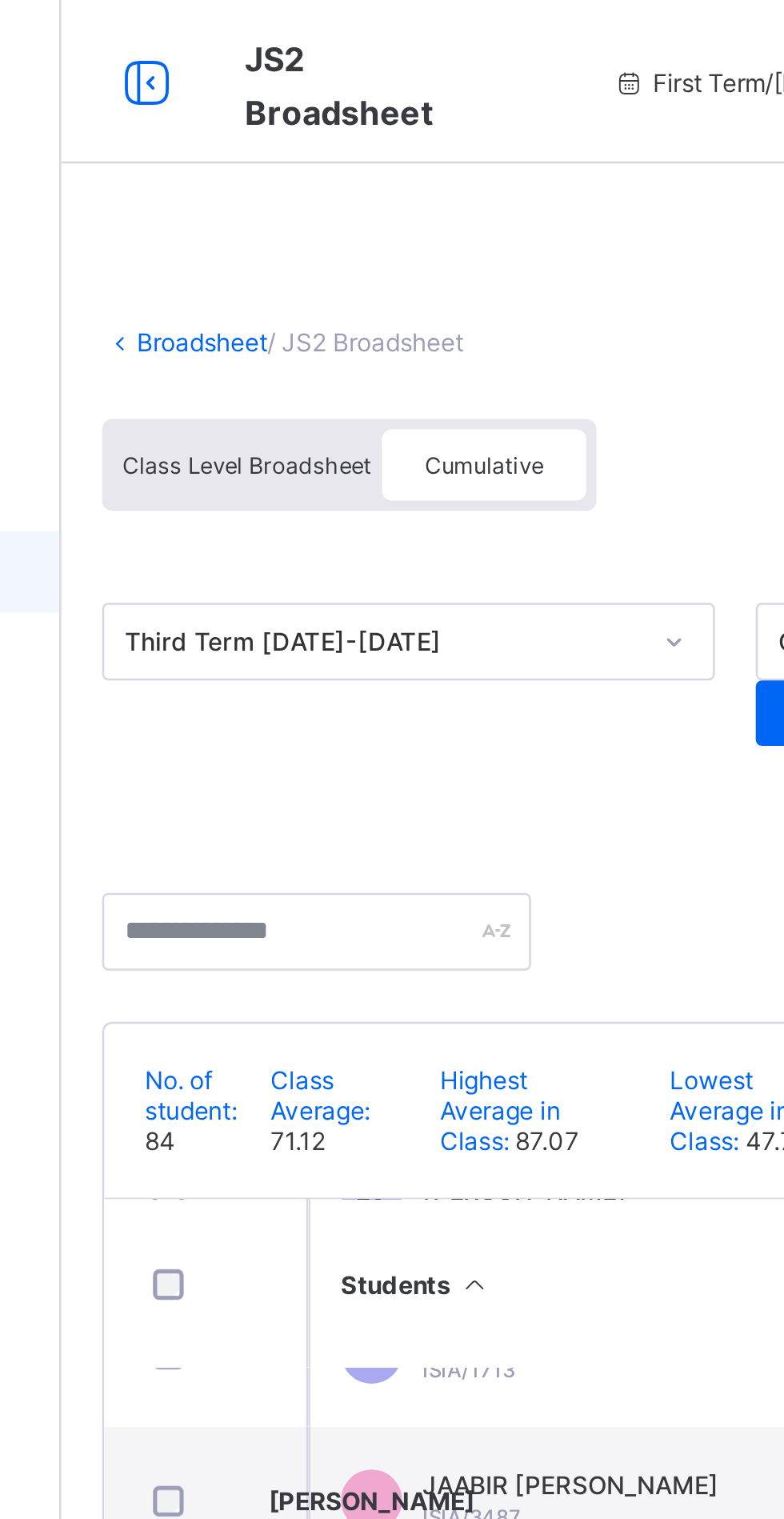
scroll to position [93, 0]
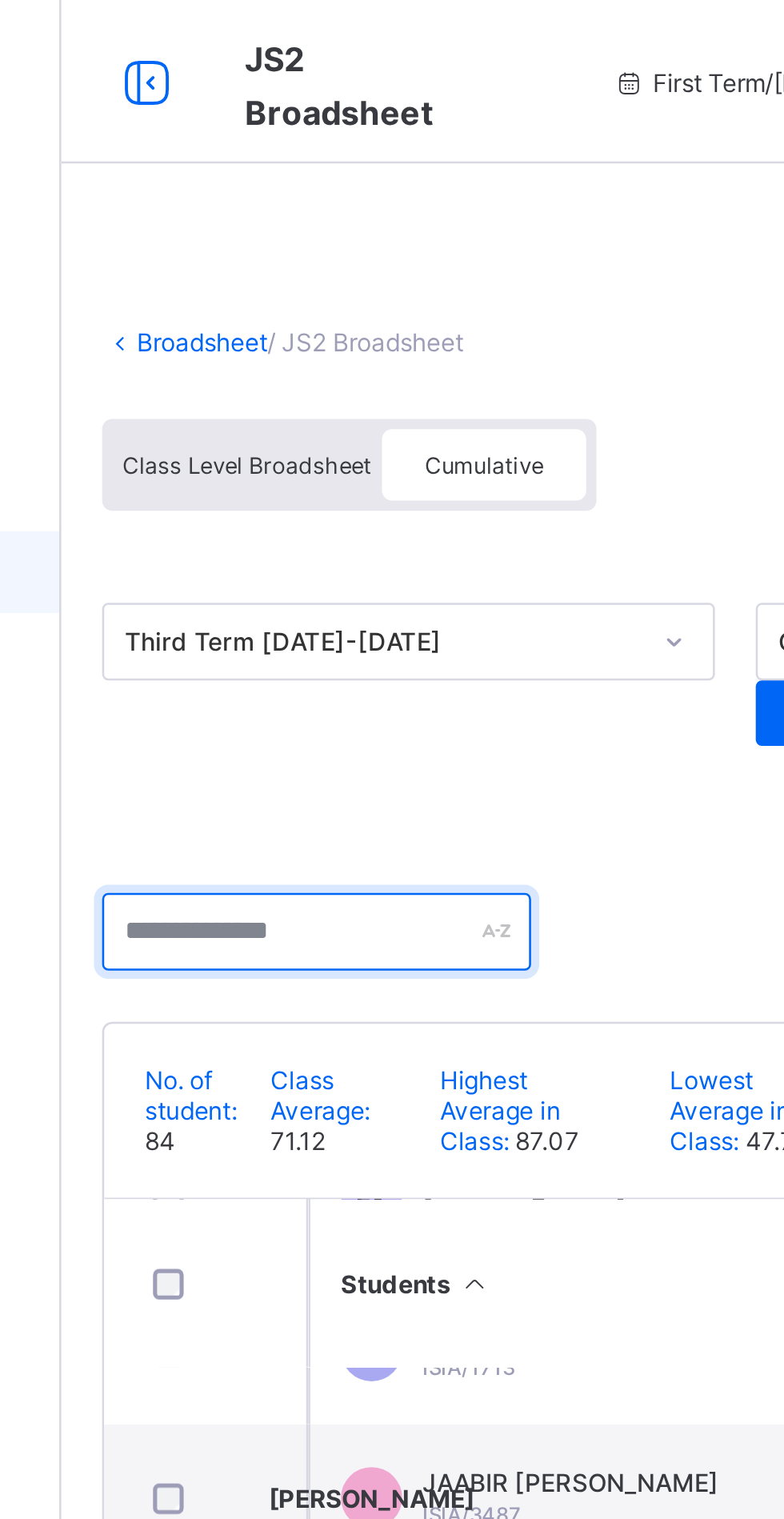
click at [336, 370] on input "text" at bounding box center [292, 364] width 168 height 30
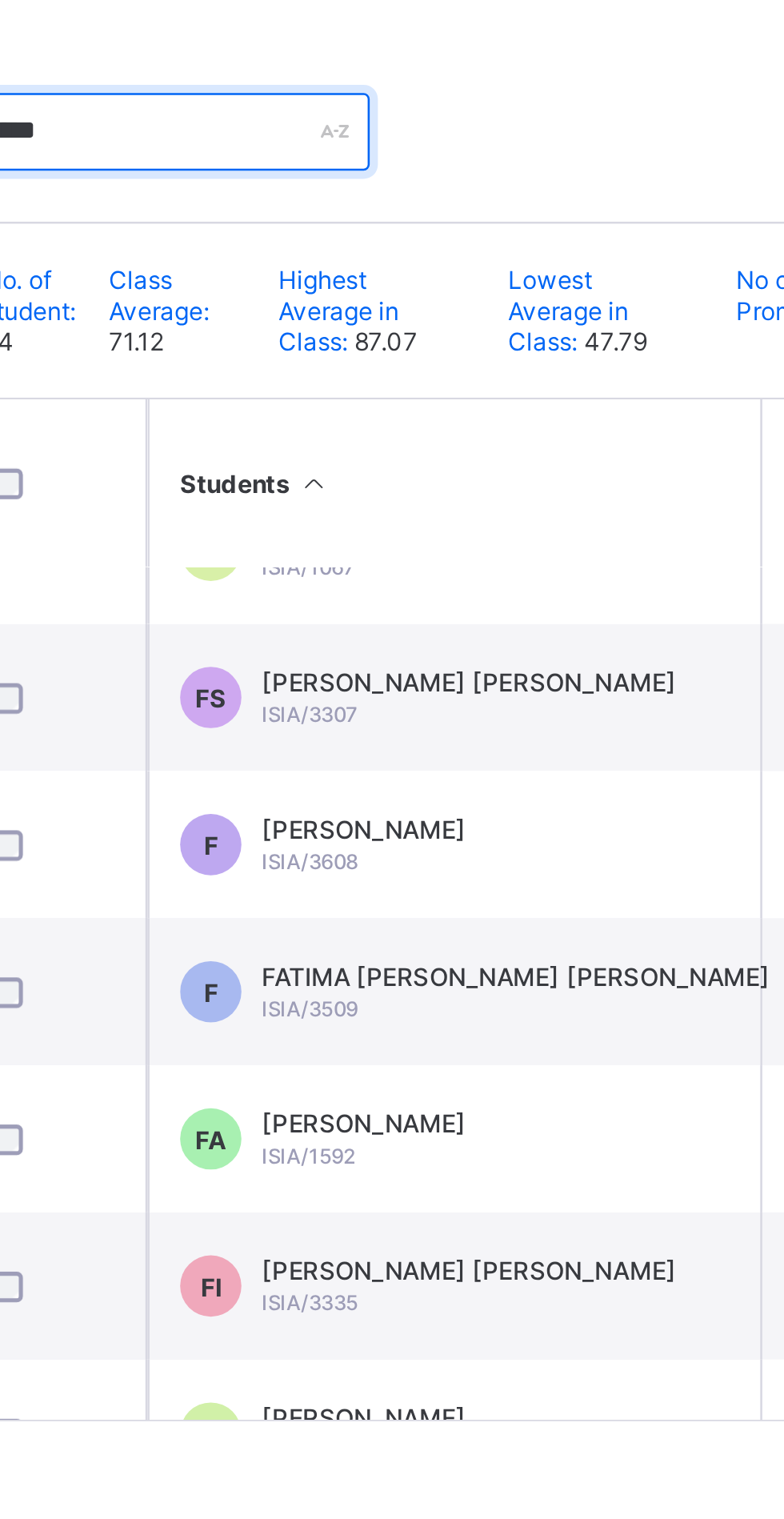
type input "******"
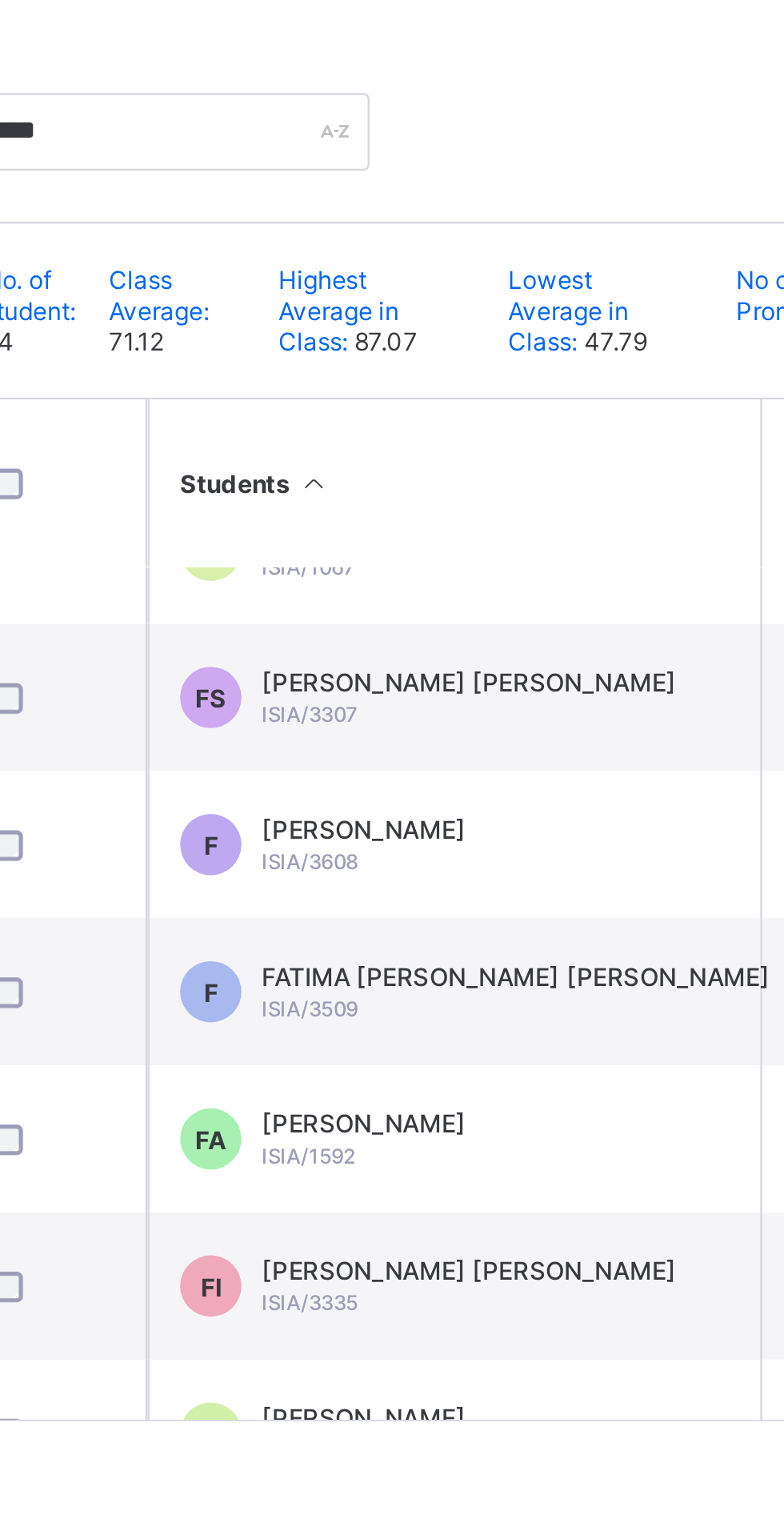
click at [400, 761] on div "[PERSON_NAME] [PERSON_NAME]/1592" at bounding box center [374, 759] width 80 height 24
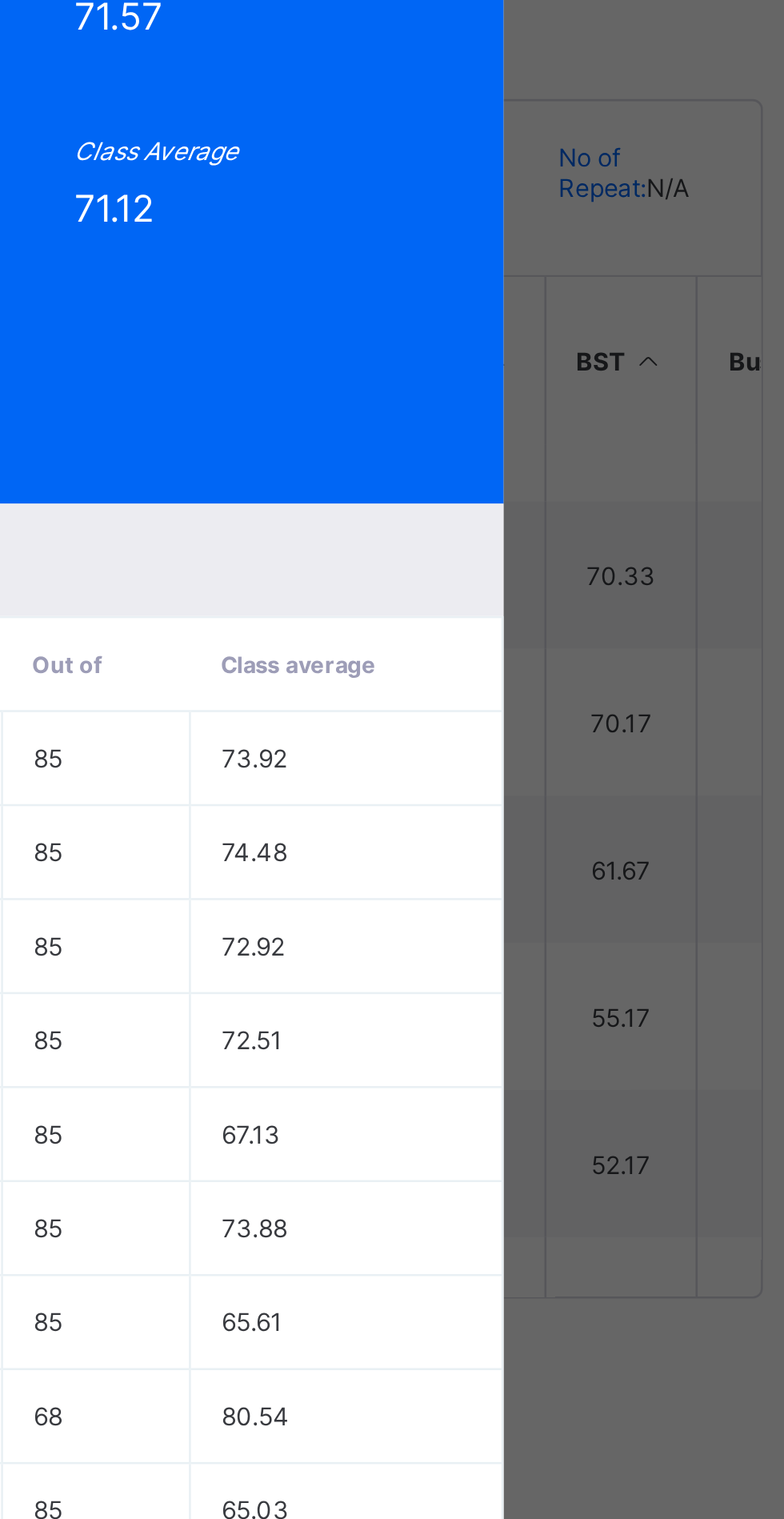
click at [639, 276] on span "View Reportsheet" at bounding box center [603, 264] width 70 height 24
